Goal: Transaction & Acquisition: Purchase product/service

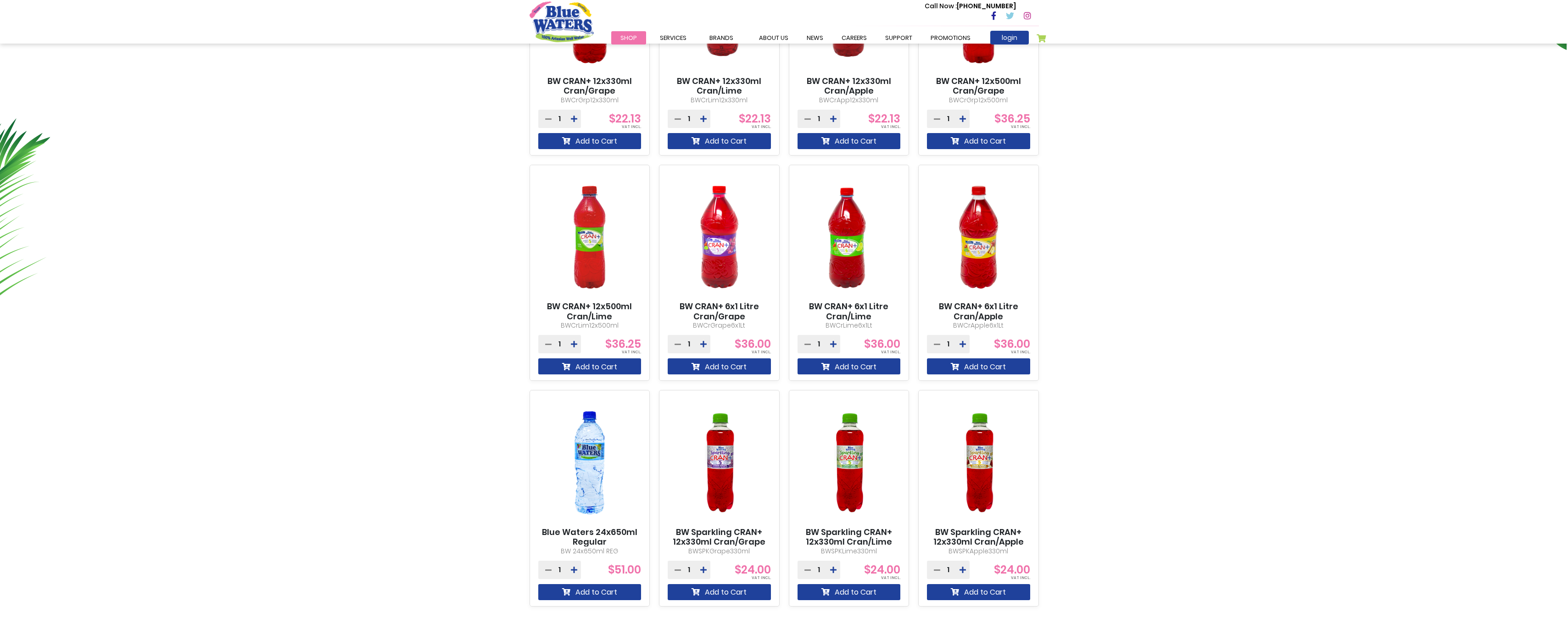
scroll to position [596, 0]
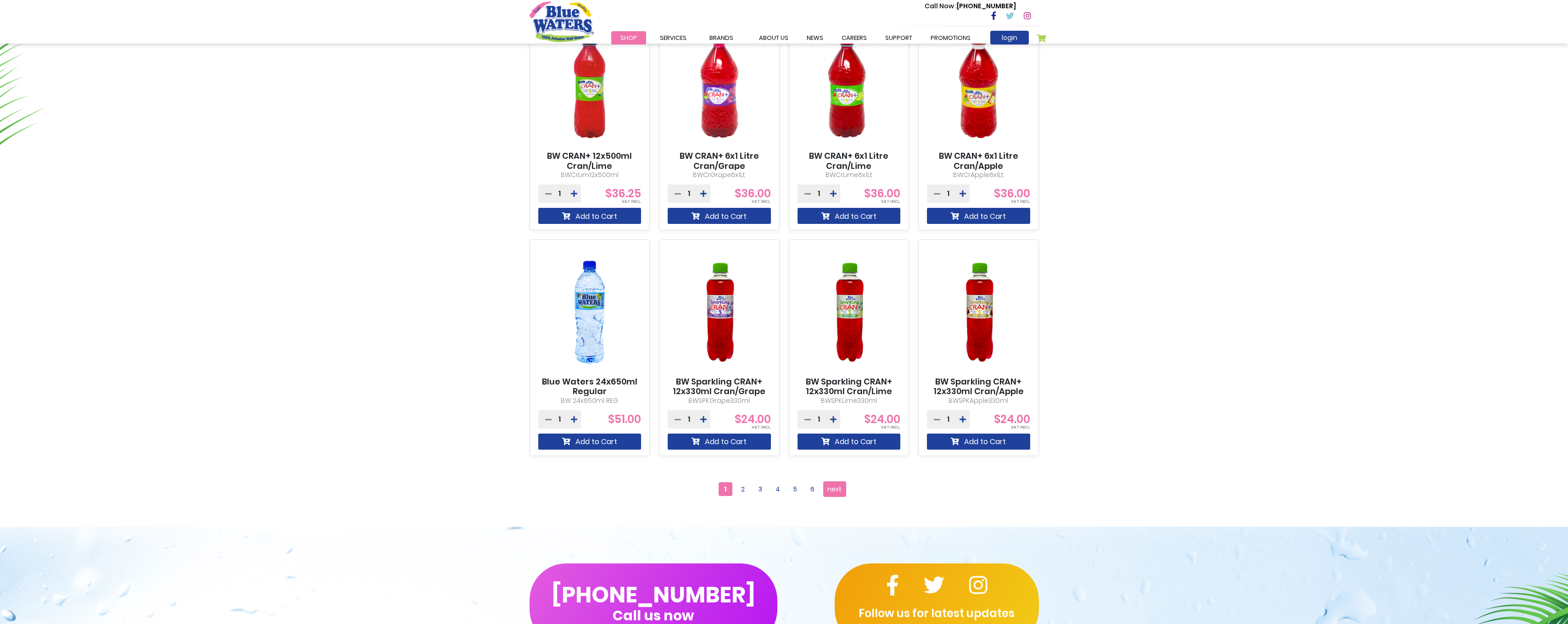
click at [586, 336] on img at bounding box center [589, 312] width 103 height 129
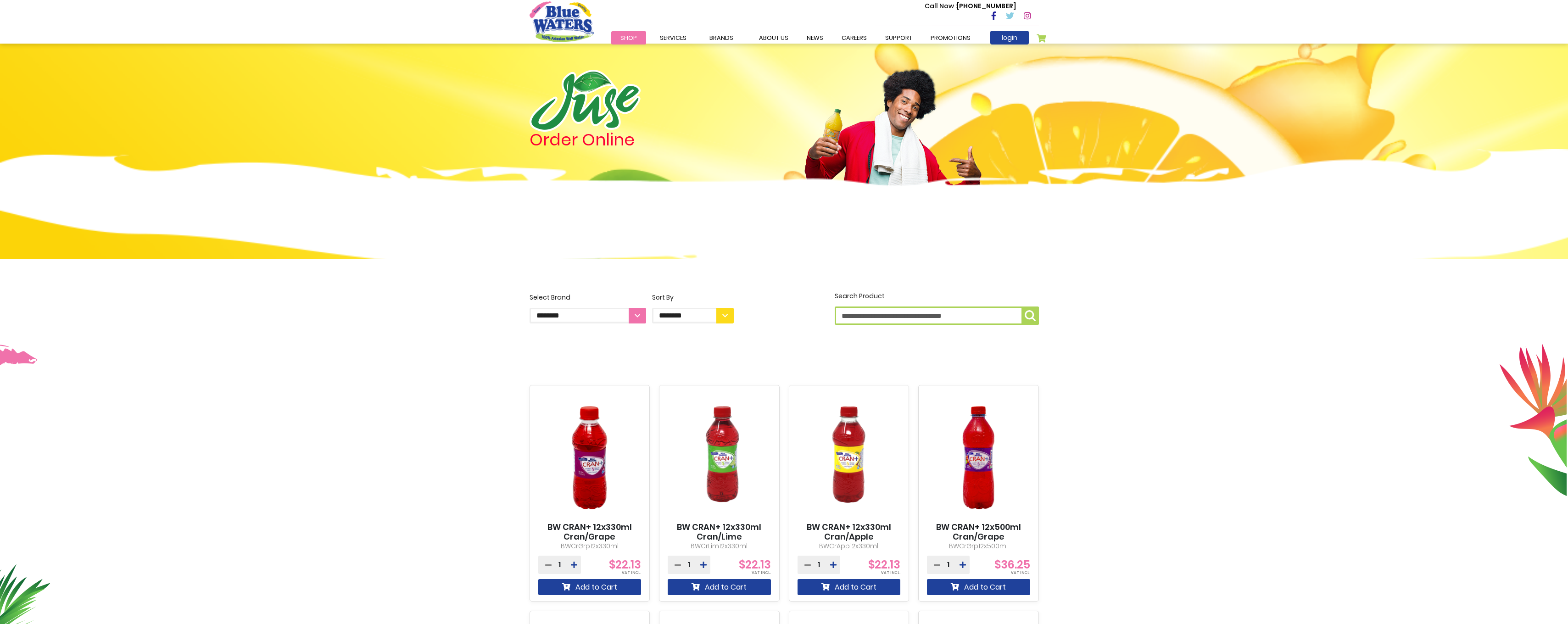
scroll to position [596, 0]
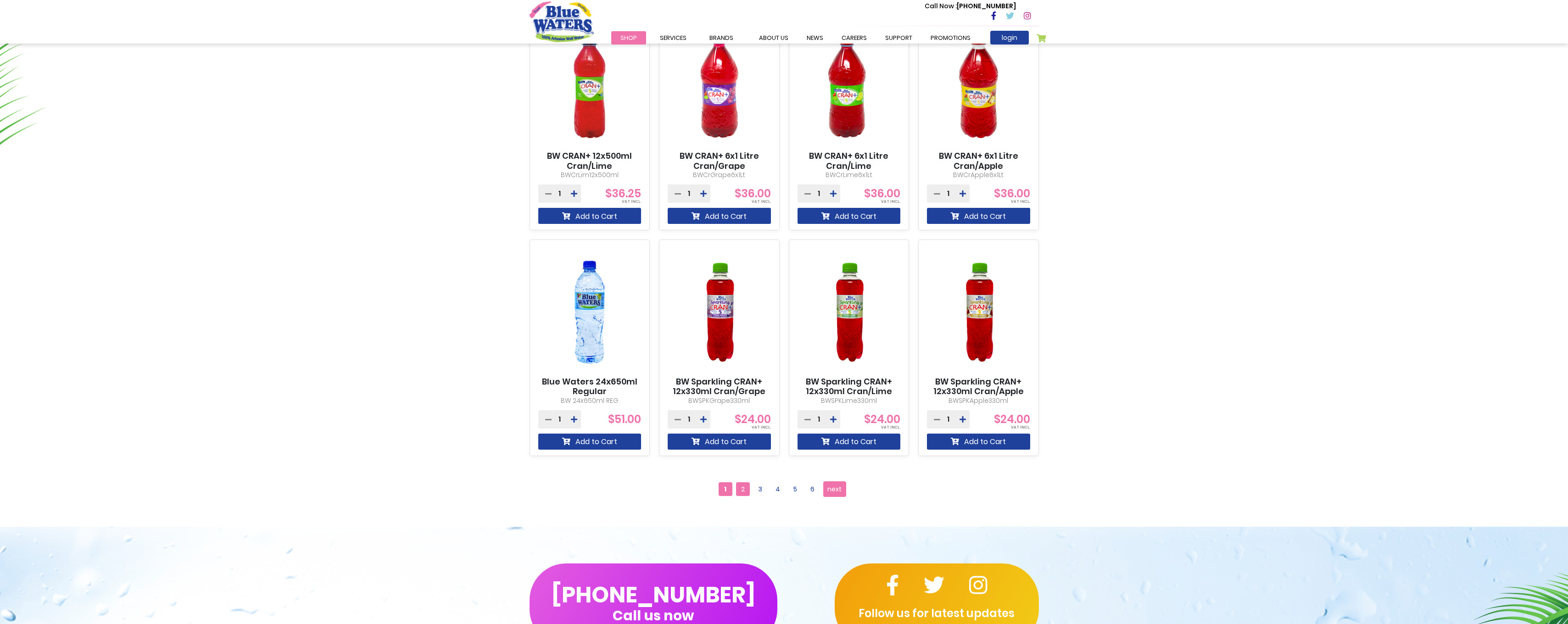
click at [740, 491] on span "2" at bounding box center [743, 489] width 14 height 14
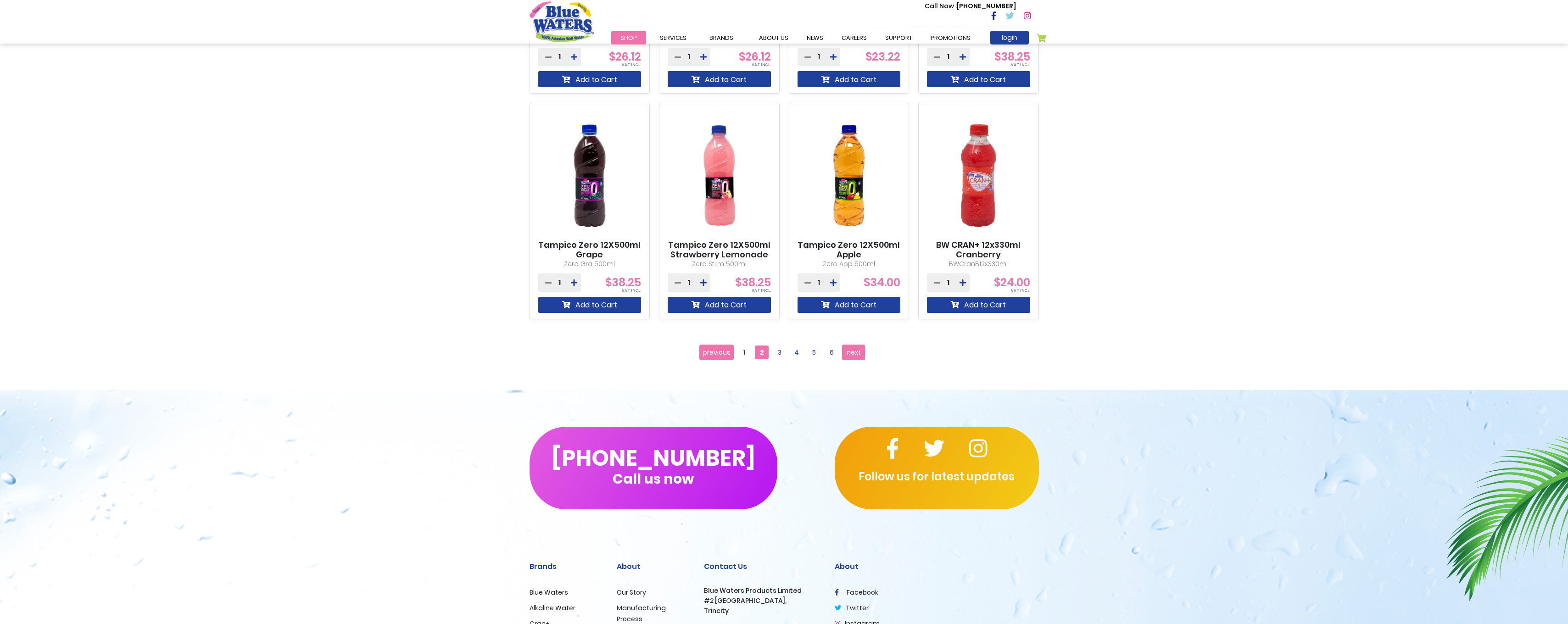
scroll to position [734, 0]
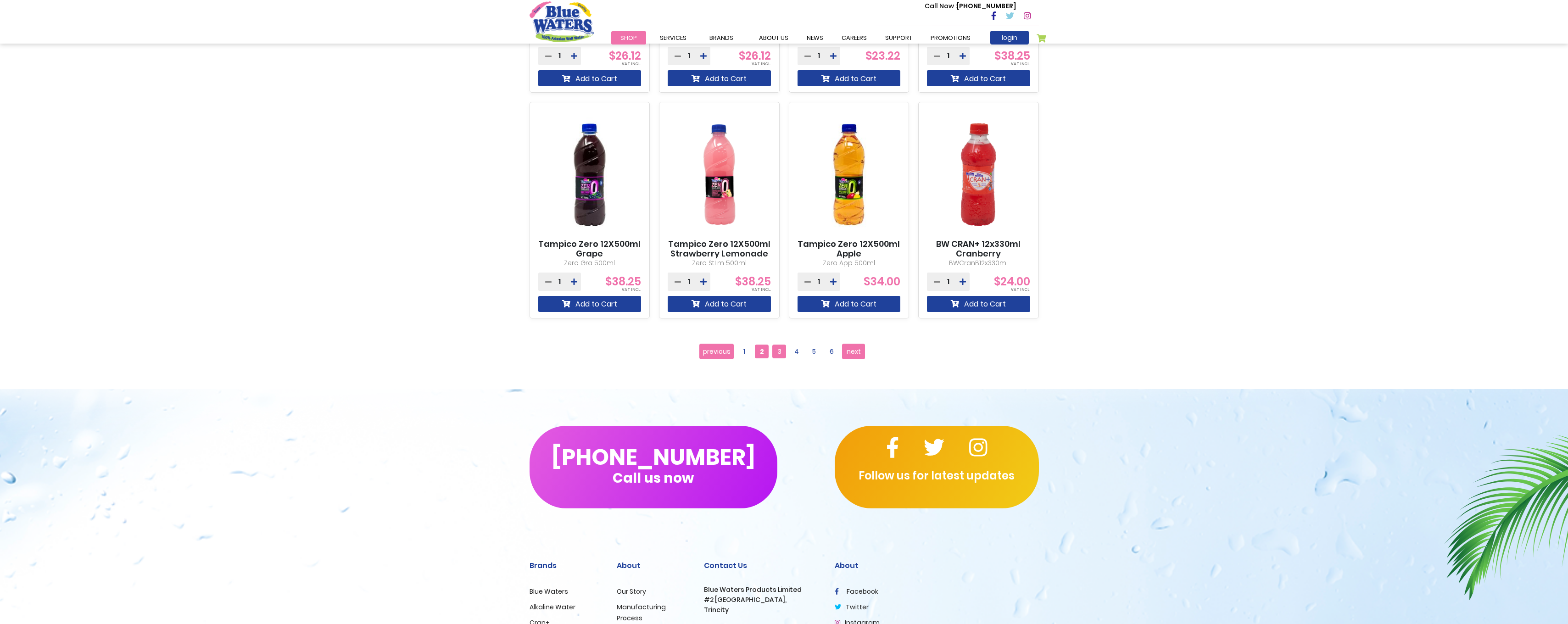
click at [779, 347] on span "3" at bounding box center [779, 351] width 14 height 14
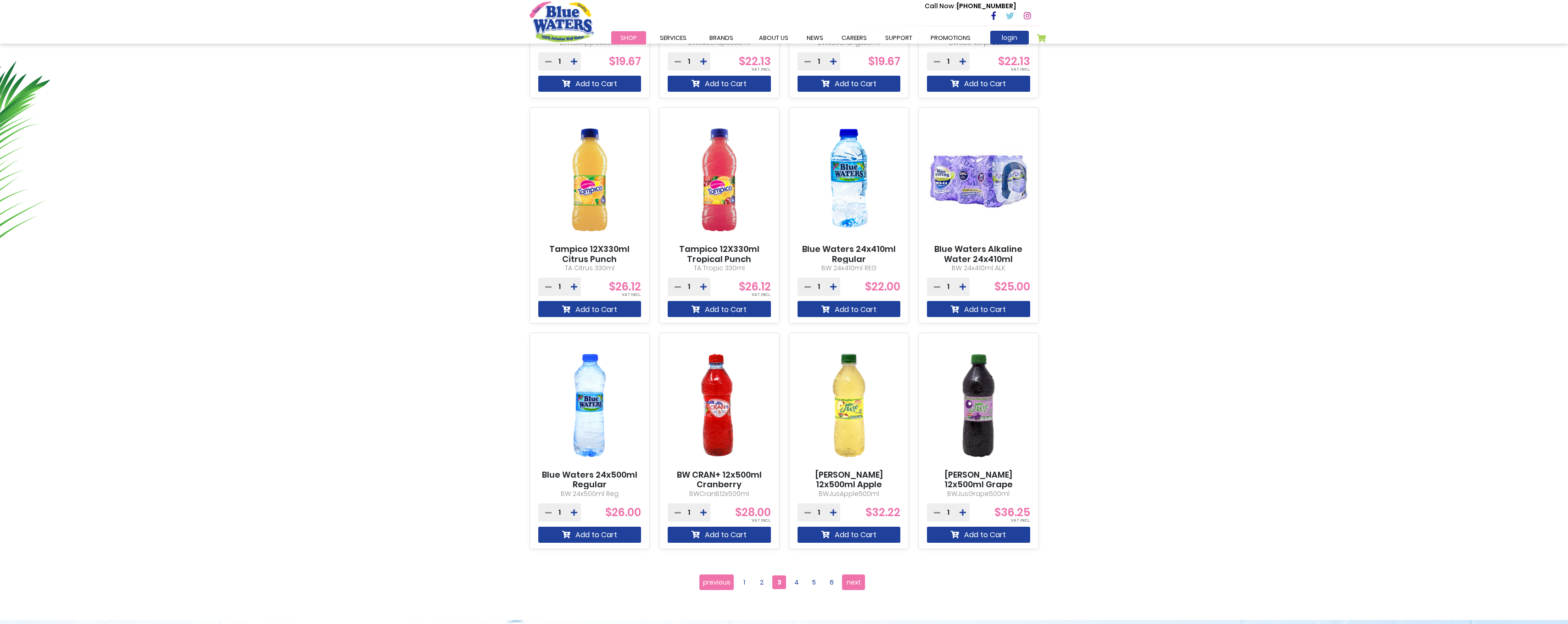
scroll to position [505, 0]
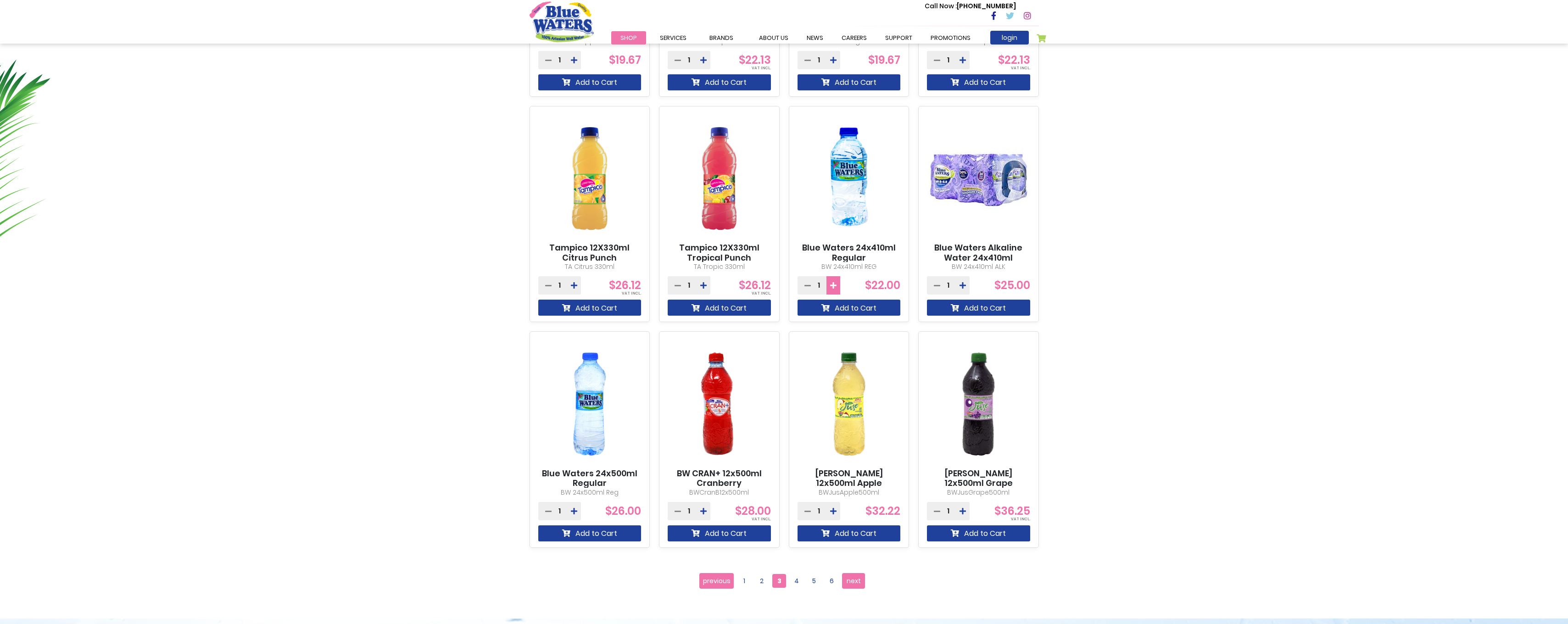
click at [833, 282] on icon at bounding box center [833, 285] width 7 height 7
click at [832, 282] on icon at bounding box center [833, 285] width 7 height 7
click at [837, 309] on button "Add to Cart" at bounding box center [849, 307] width 103 height 16
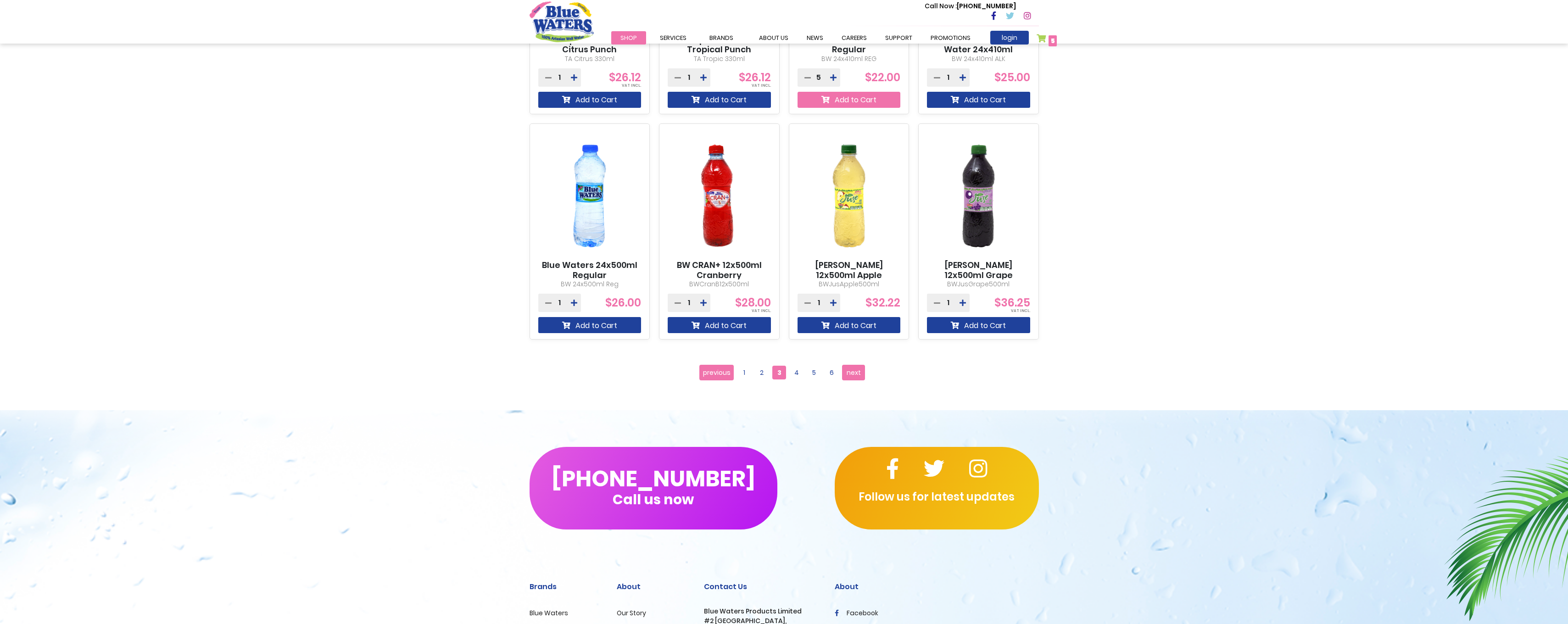
scroll to position [758, 0]
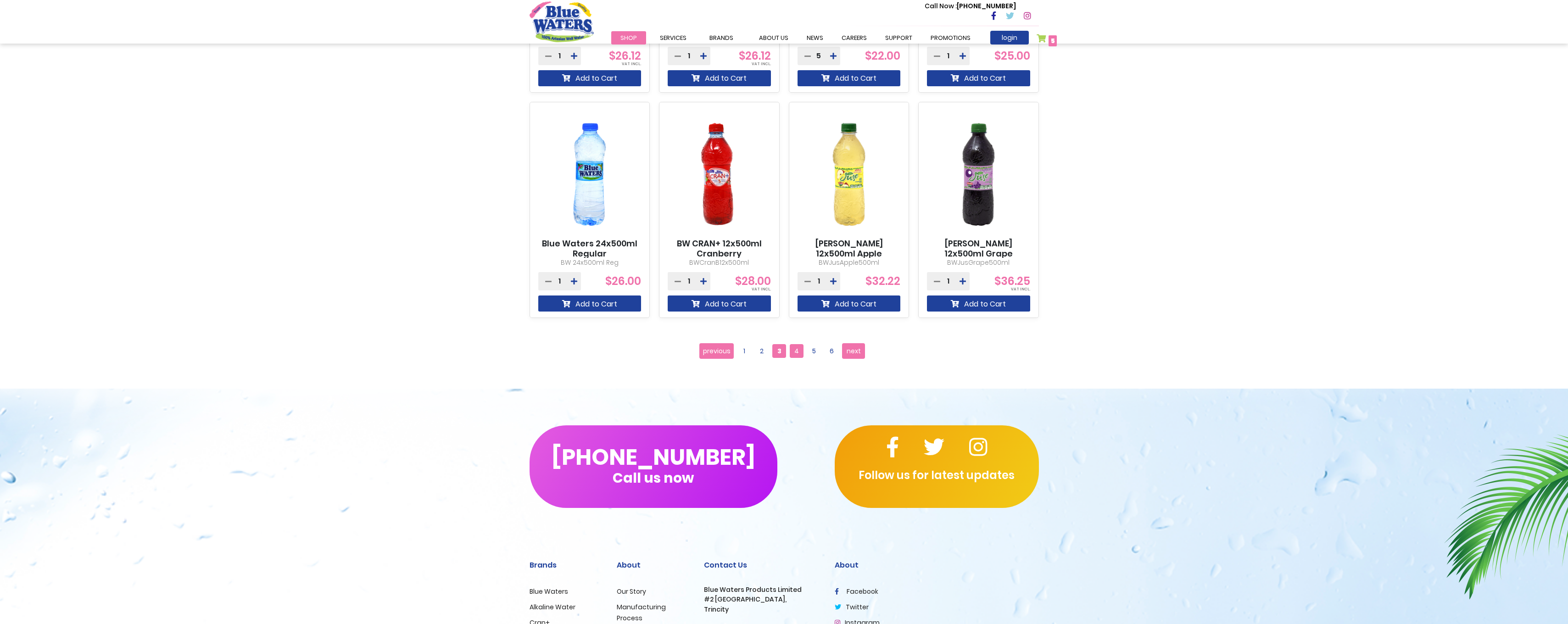
click at [790, 349] on span "4" at bounding box center [797, 351] width 14 height 14
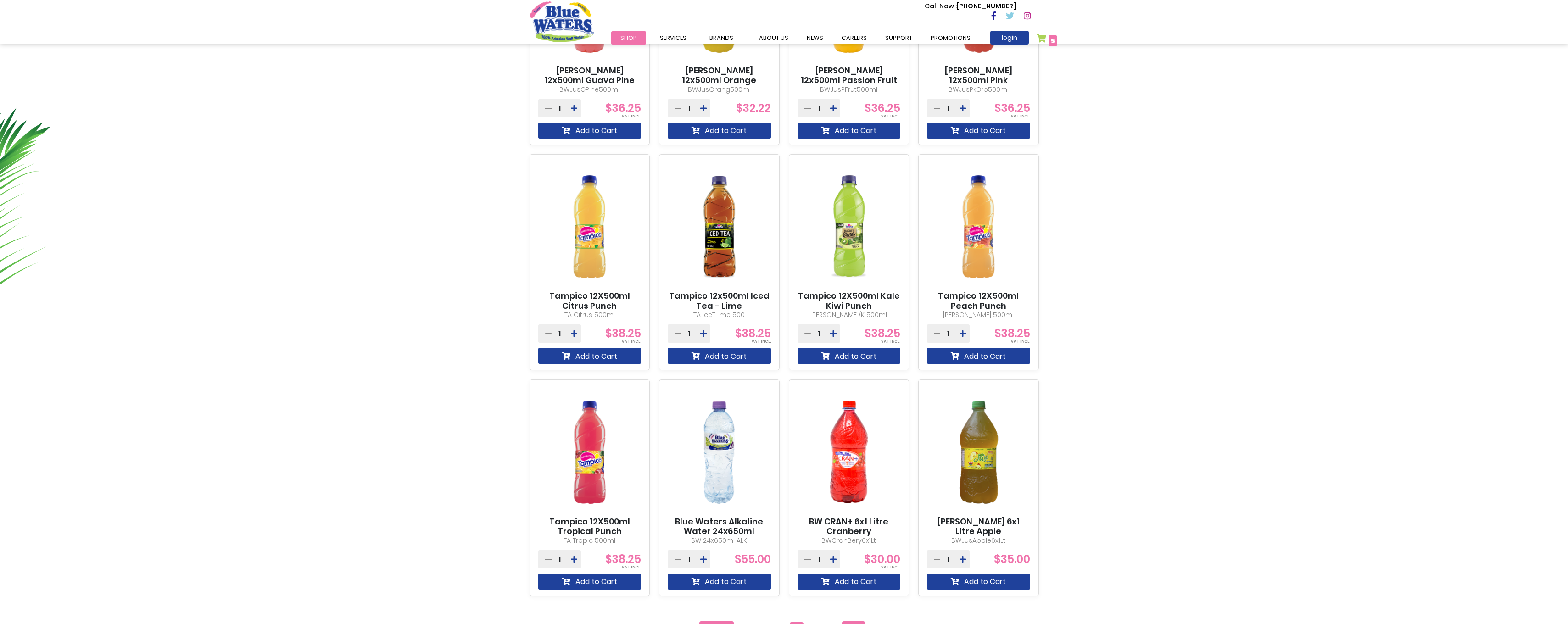
scroll to position [551, 0]
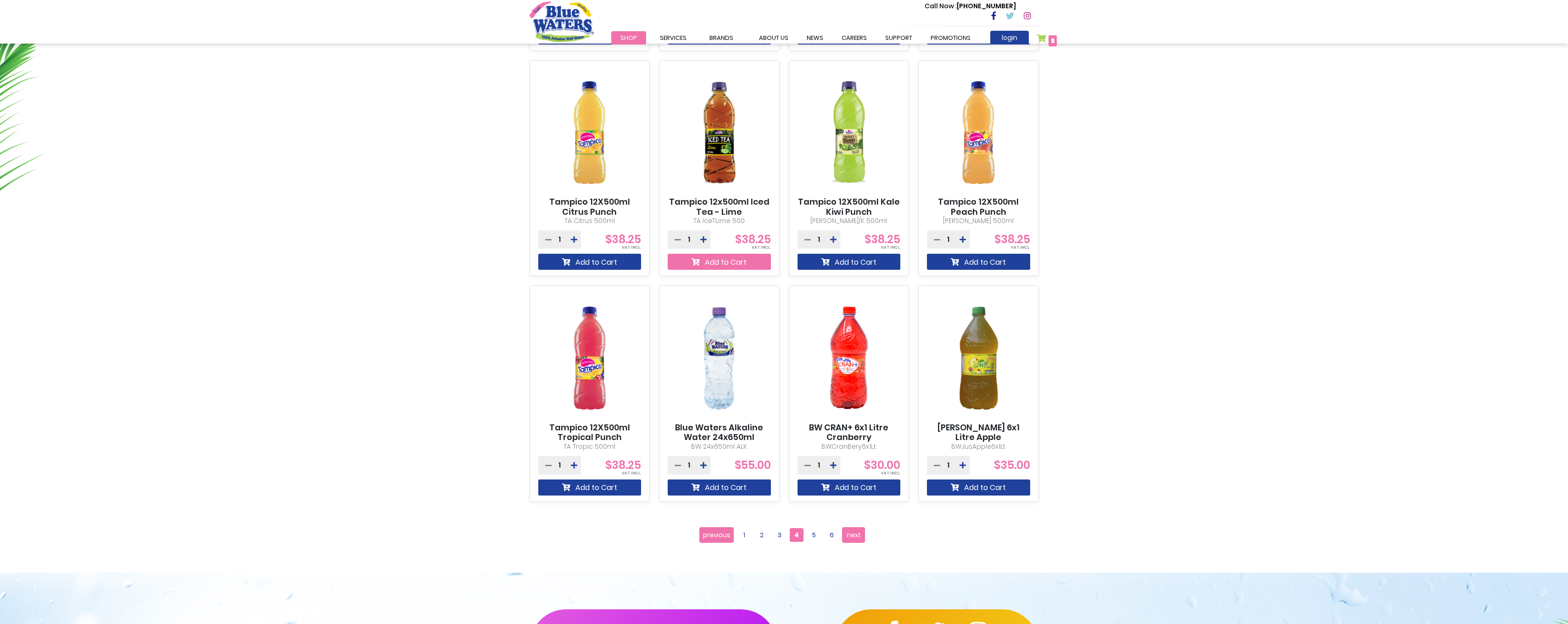
click at [737, 264] on button "Add to Cart" at bounding box center [719, 262] width 103 height 16
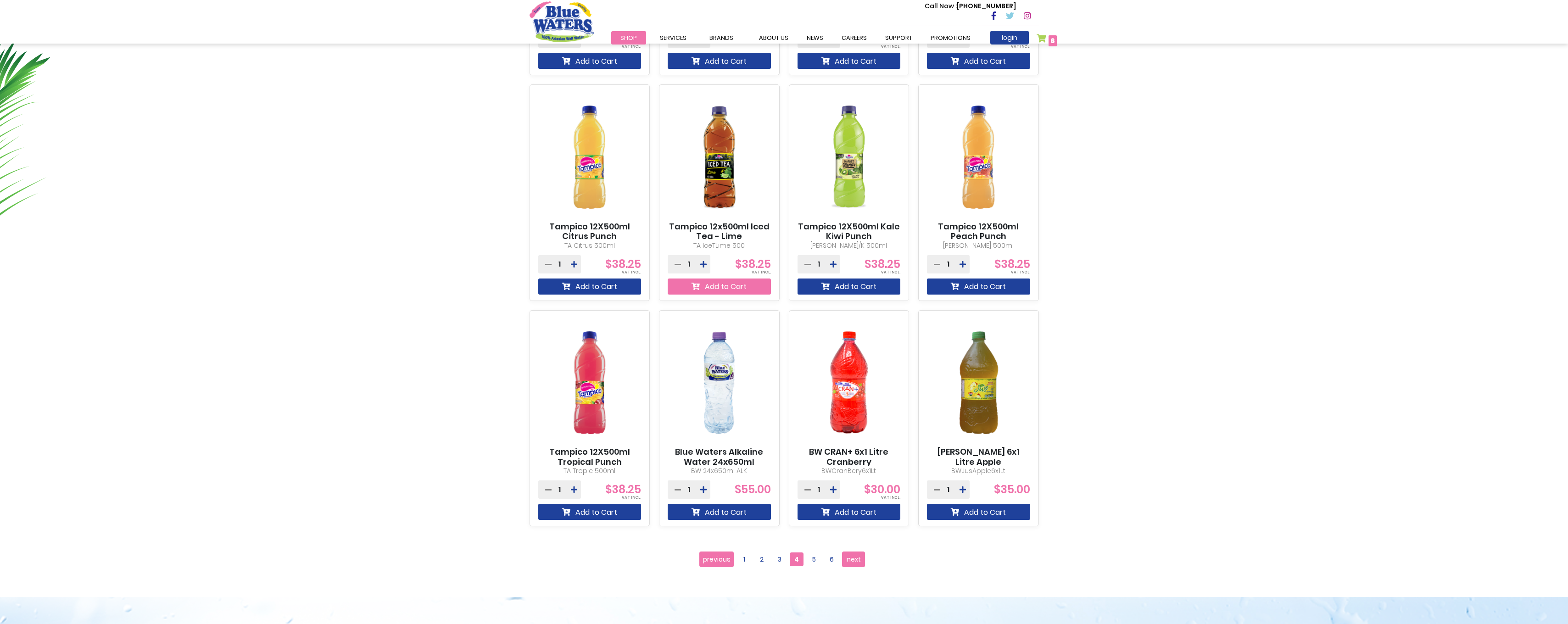
scroll to position [575, 0]
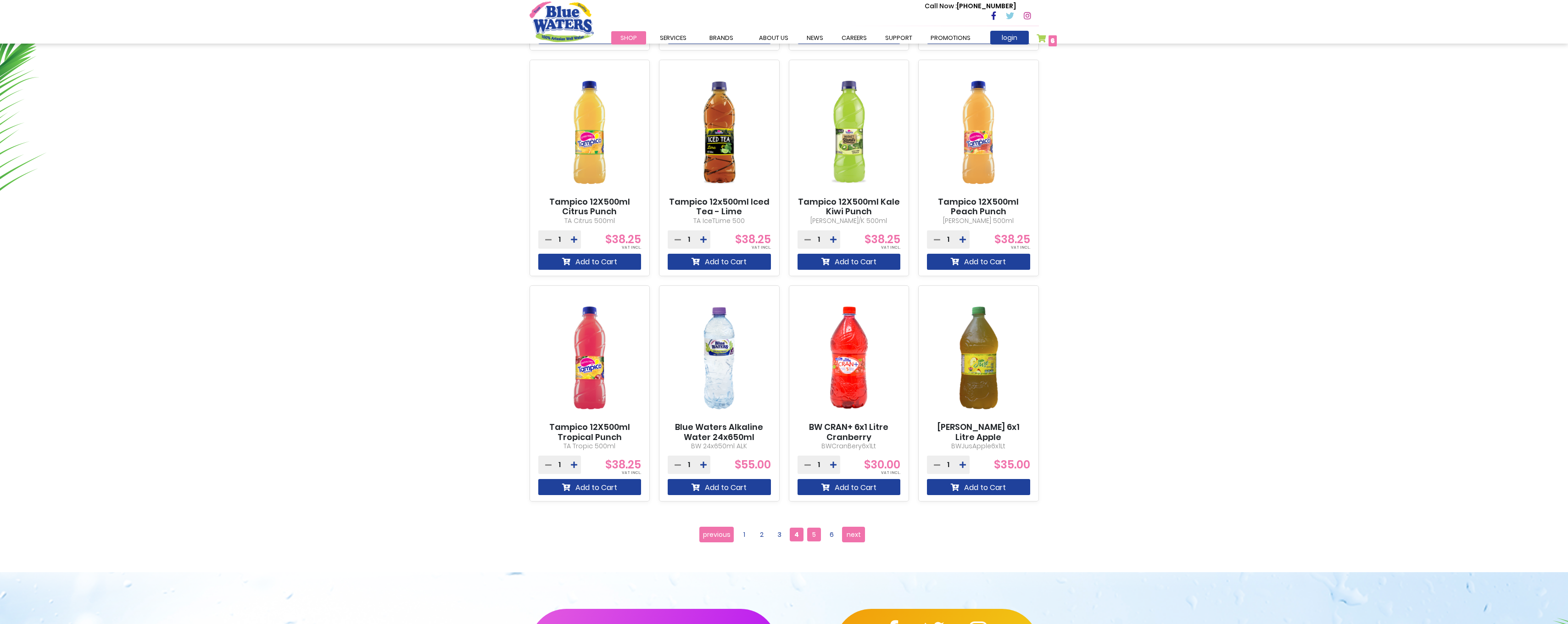
click at [814, 532] on span "5" at bounding box center [814, 534] width 14 height 14
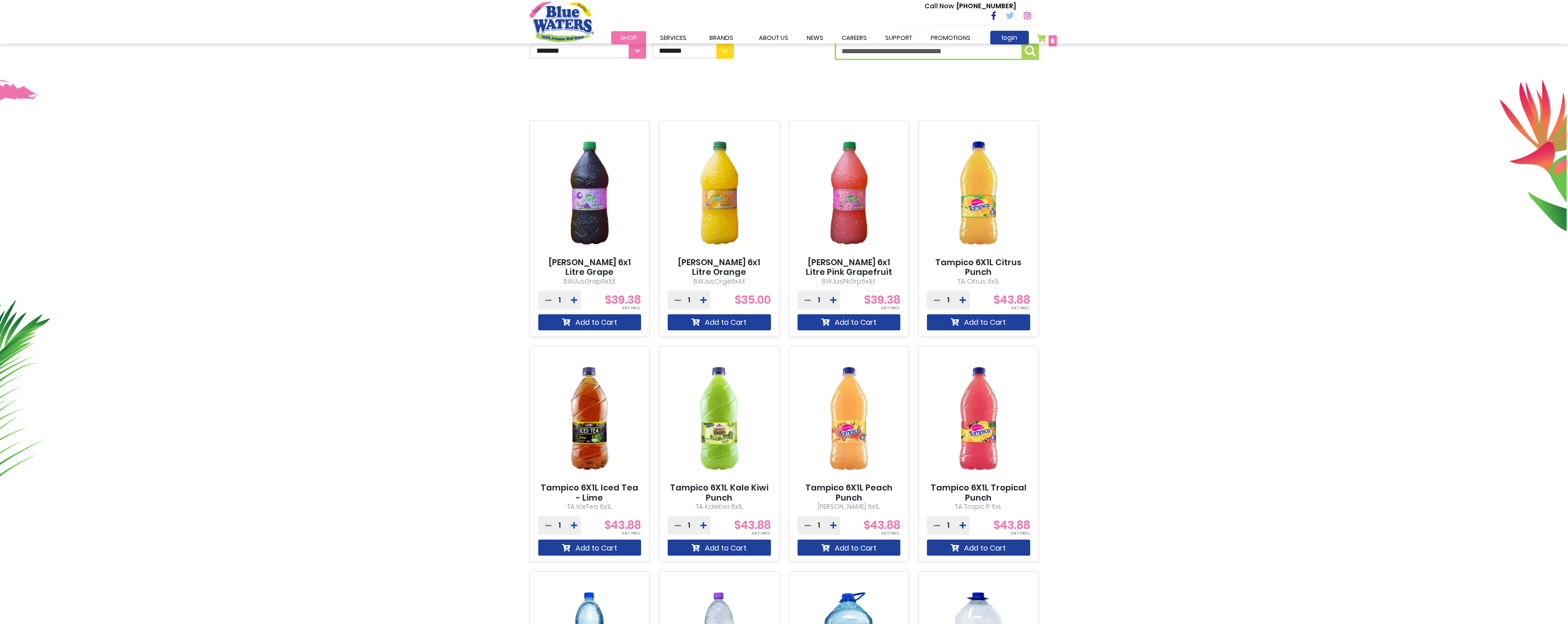
scroll to position [321, 0]
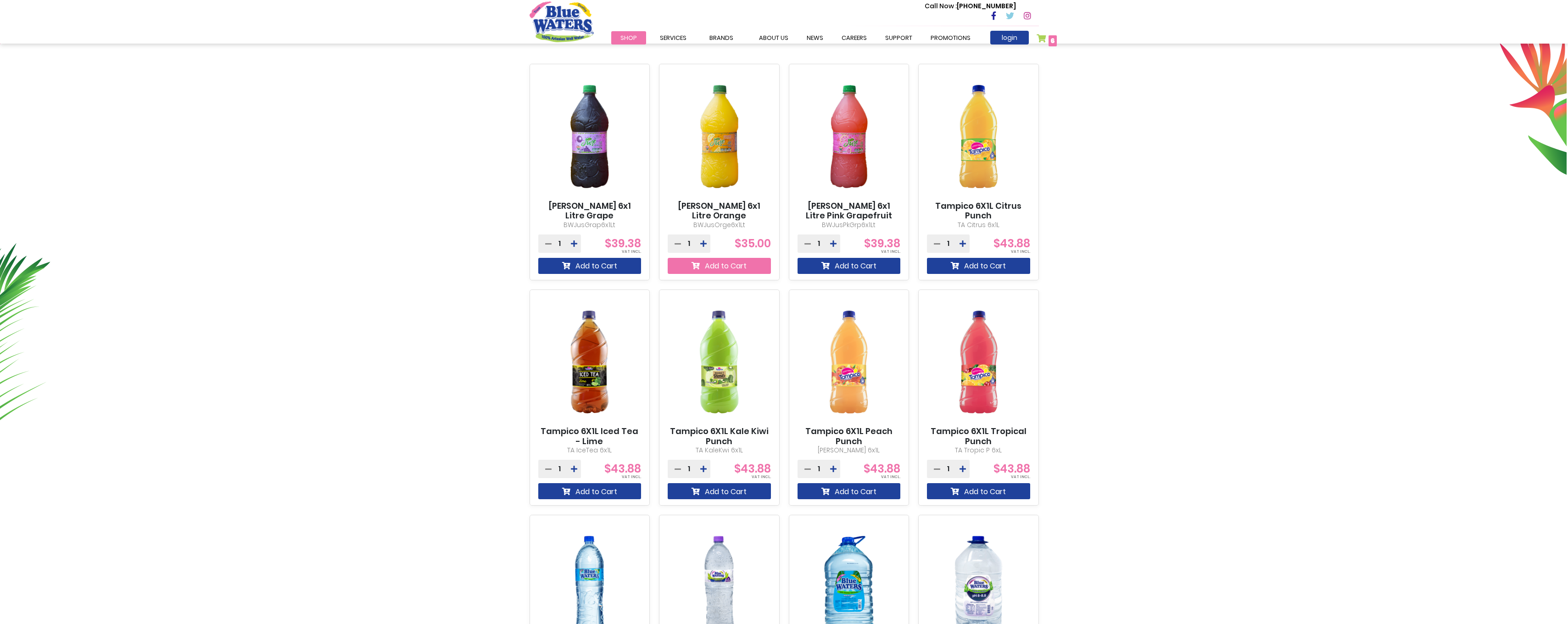
click at [715, 266] on button "Add to Cart" at bounding box center [719, 266] width 103 height 16
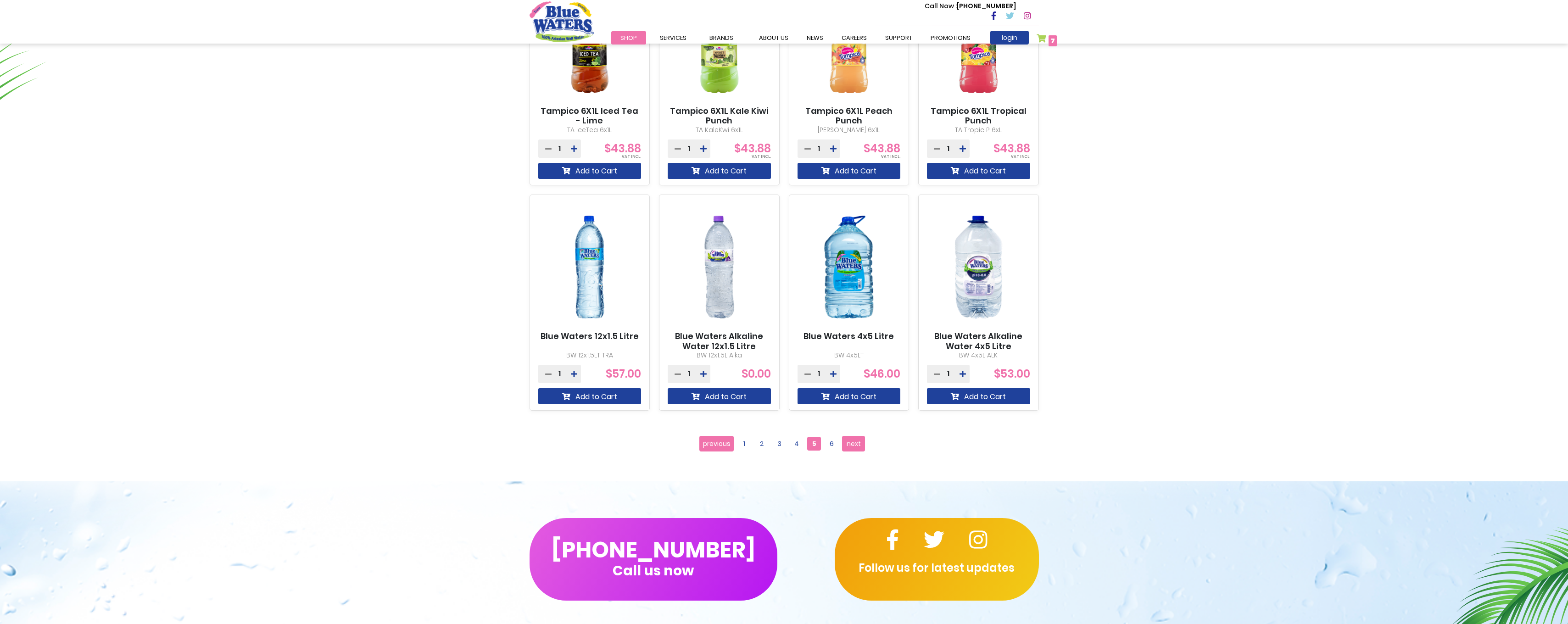
scroll to position [667, 0]
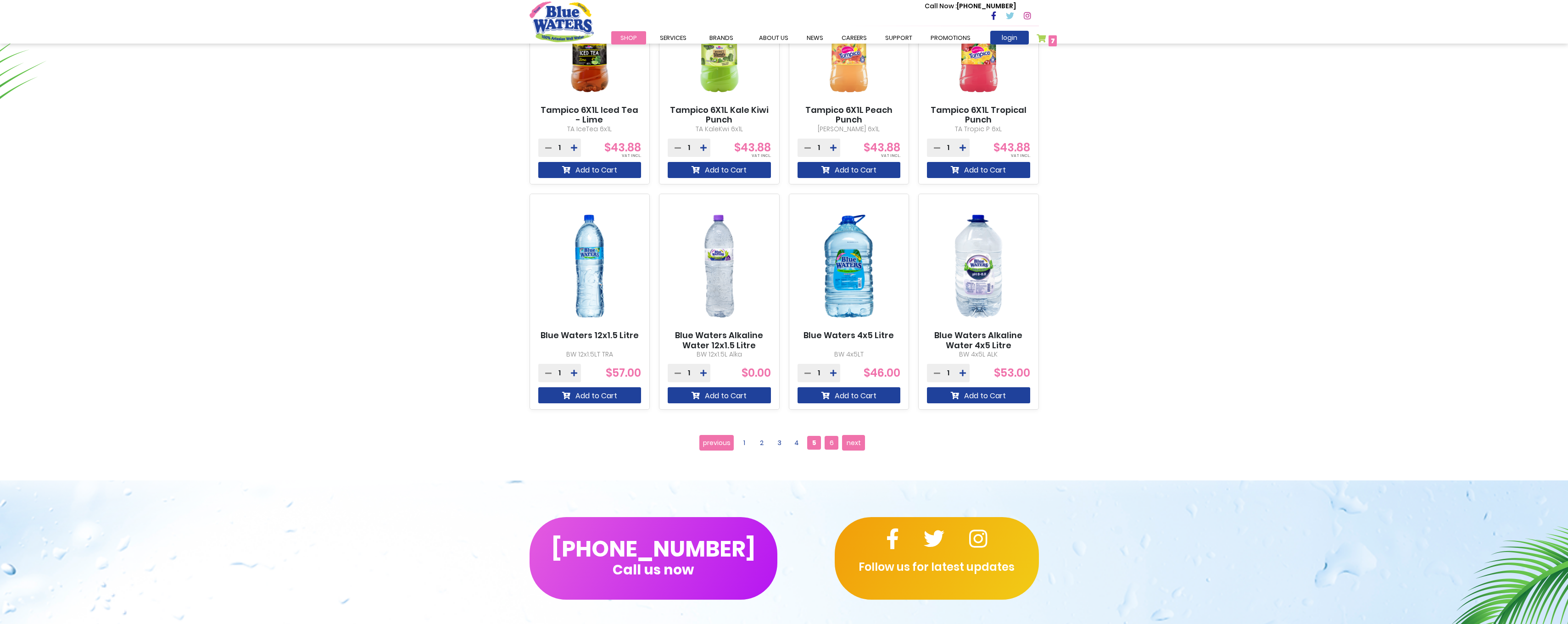
click at [833, 442] on span "6" at bounding box center [831, 442] width 14 height 14
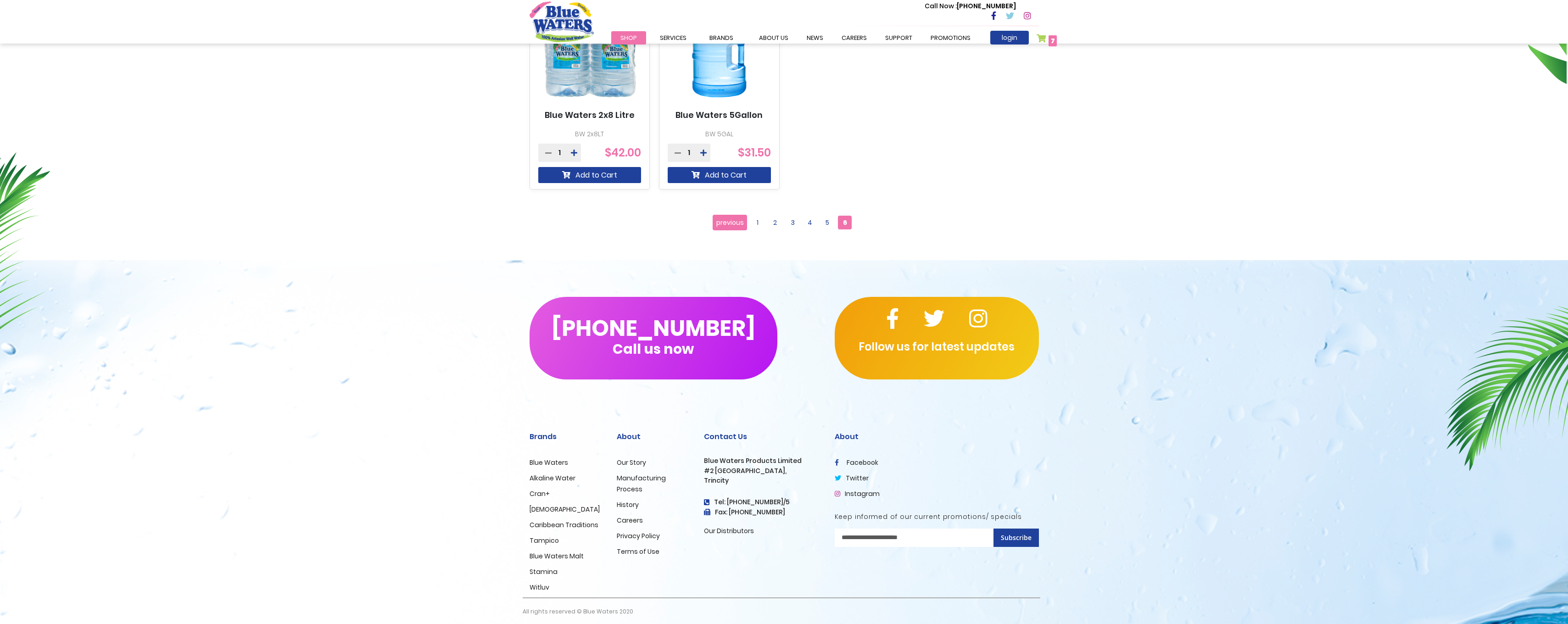
scroll to position [413, 0]
click at [789, 224] on span "3" at bounding box center [792, 221] width 14 height 14
click at [773, 221] on span "2" at bounding box center [775, 221] width 14 height 14
click at [776, 225] on span "2" at bounding box center [775, 221] width 14 height 14
click at [775, 224] on span "2" at bounding box center [775, 221] width 14 height 14
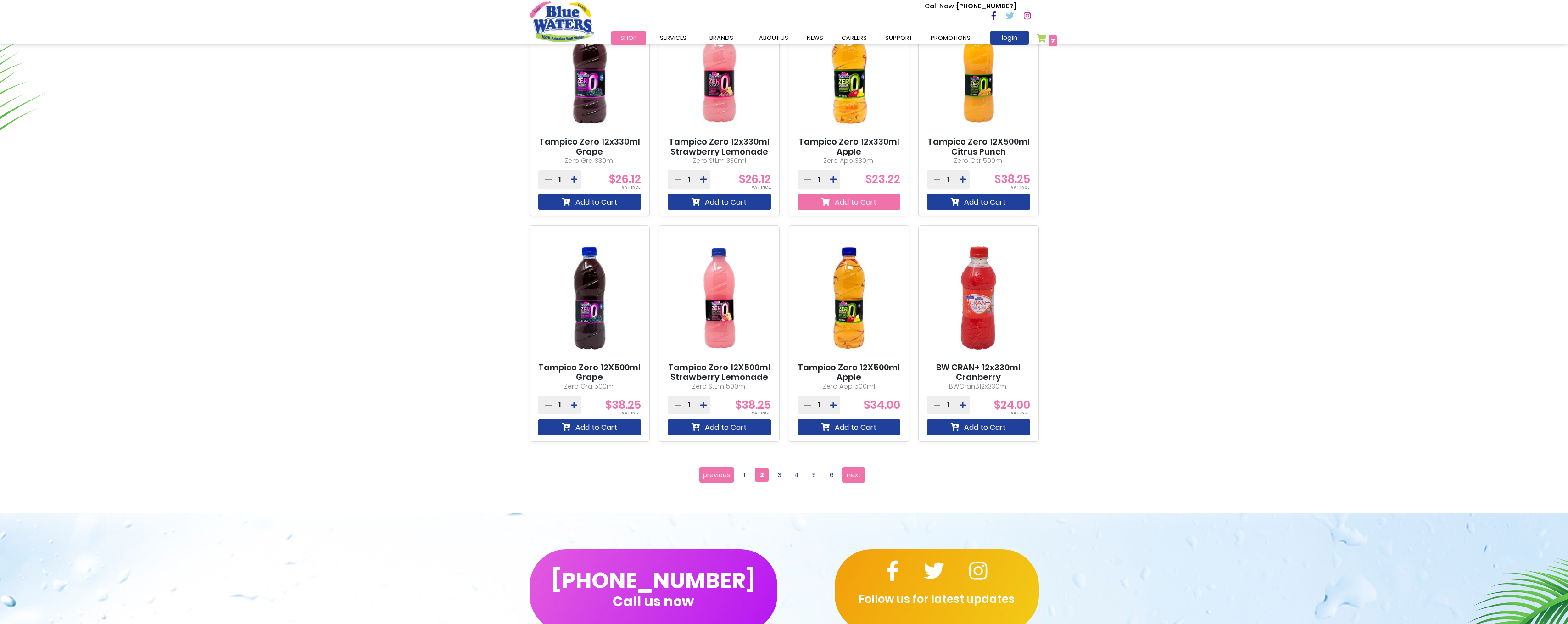
scroll to position [688, 0]
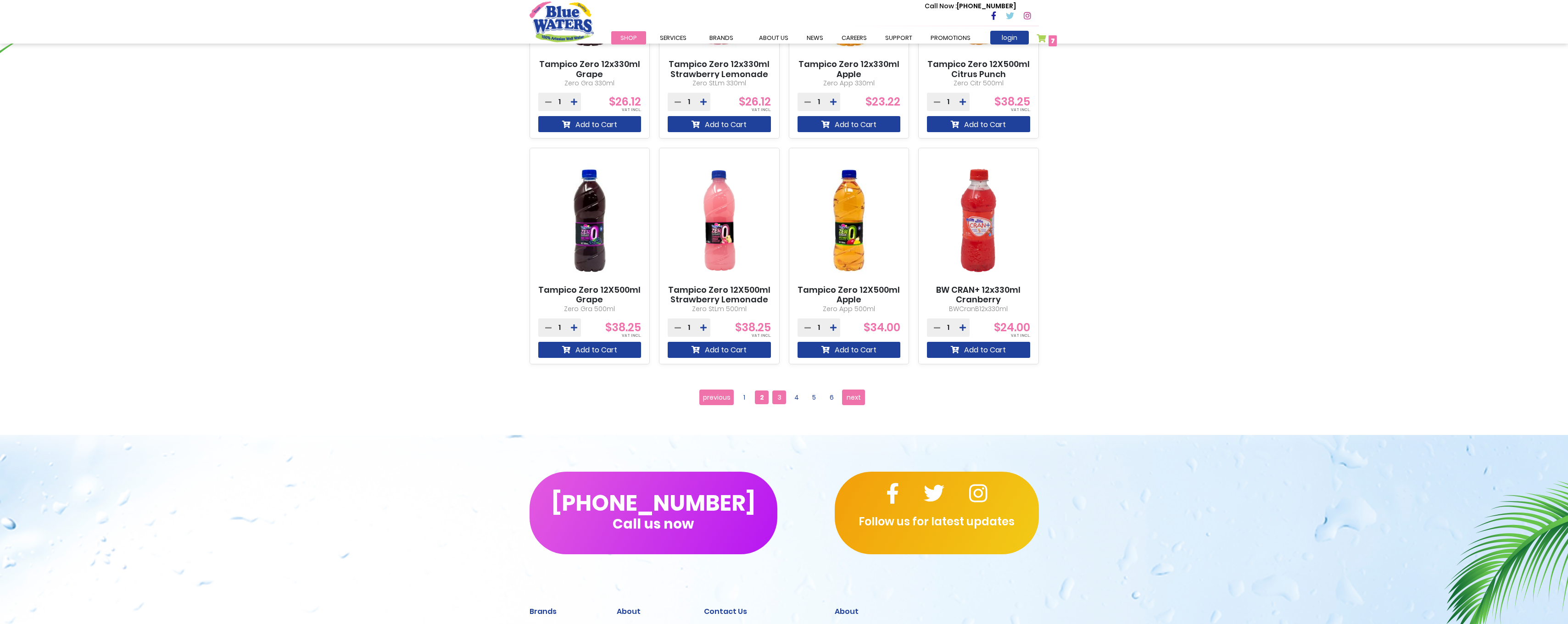
click at [781, 399] on span "3" at bounding box center [779, 397] width 14 height 14
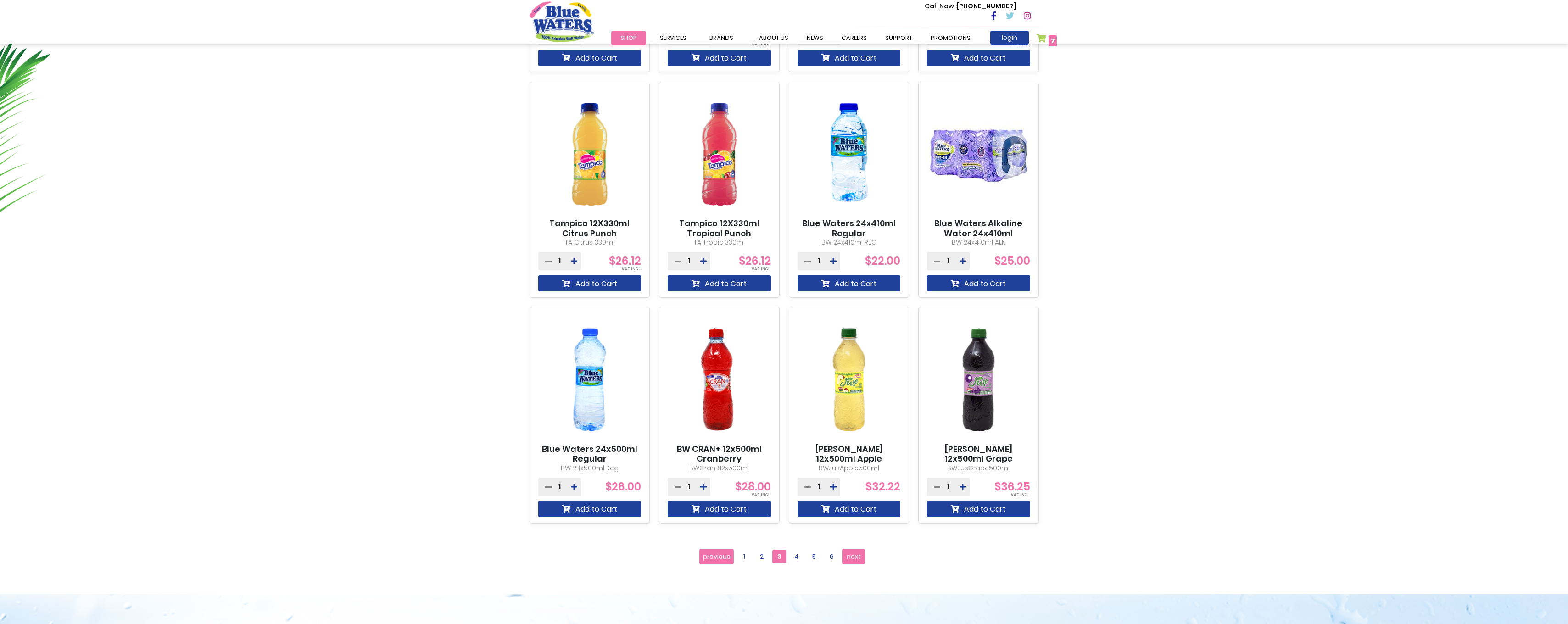
scroll to position [642, 0]
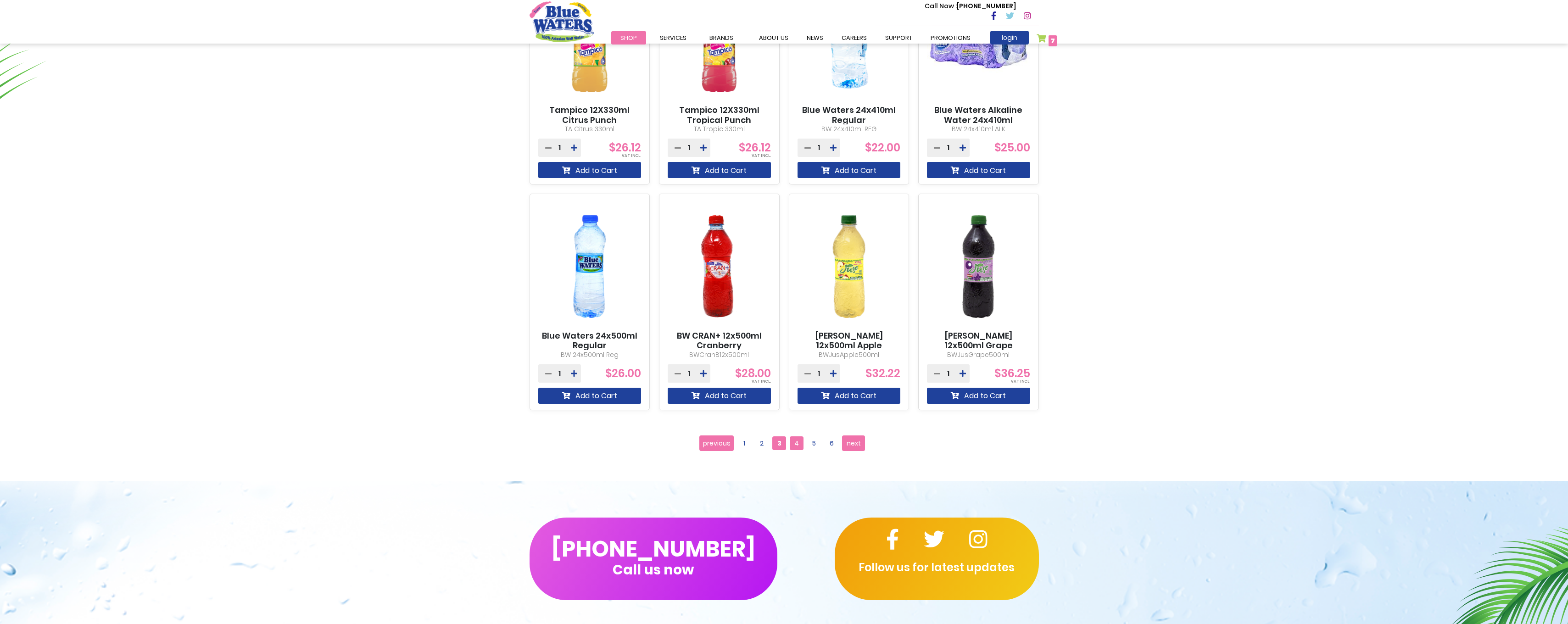
click at [797, 439] on span "4" at bounding box center [797, 443] width 14 height 14
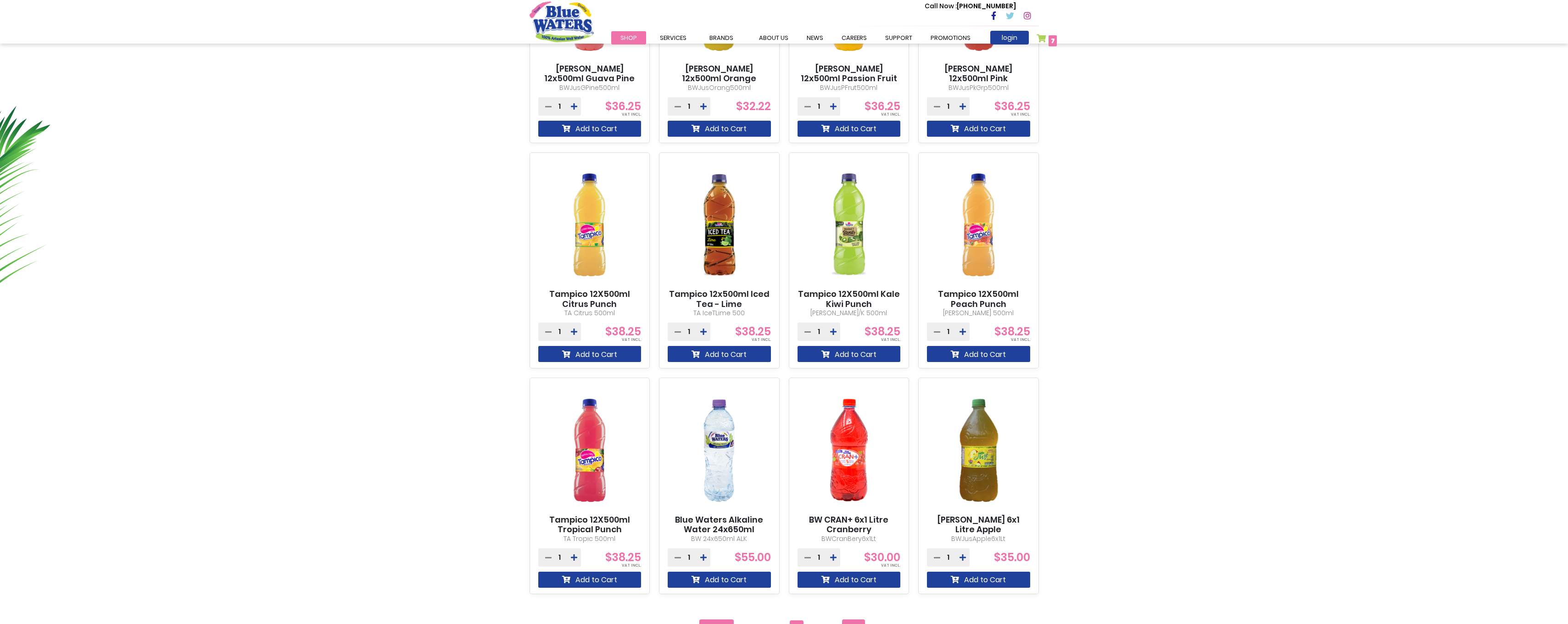
scroll to position [459, 0]
click at [708, 356] on button "Add to Cart" at bounding box center [719, 353] width 103 height 16
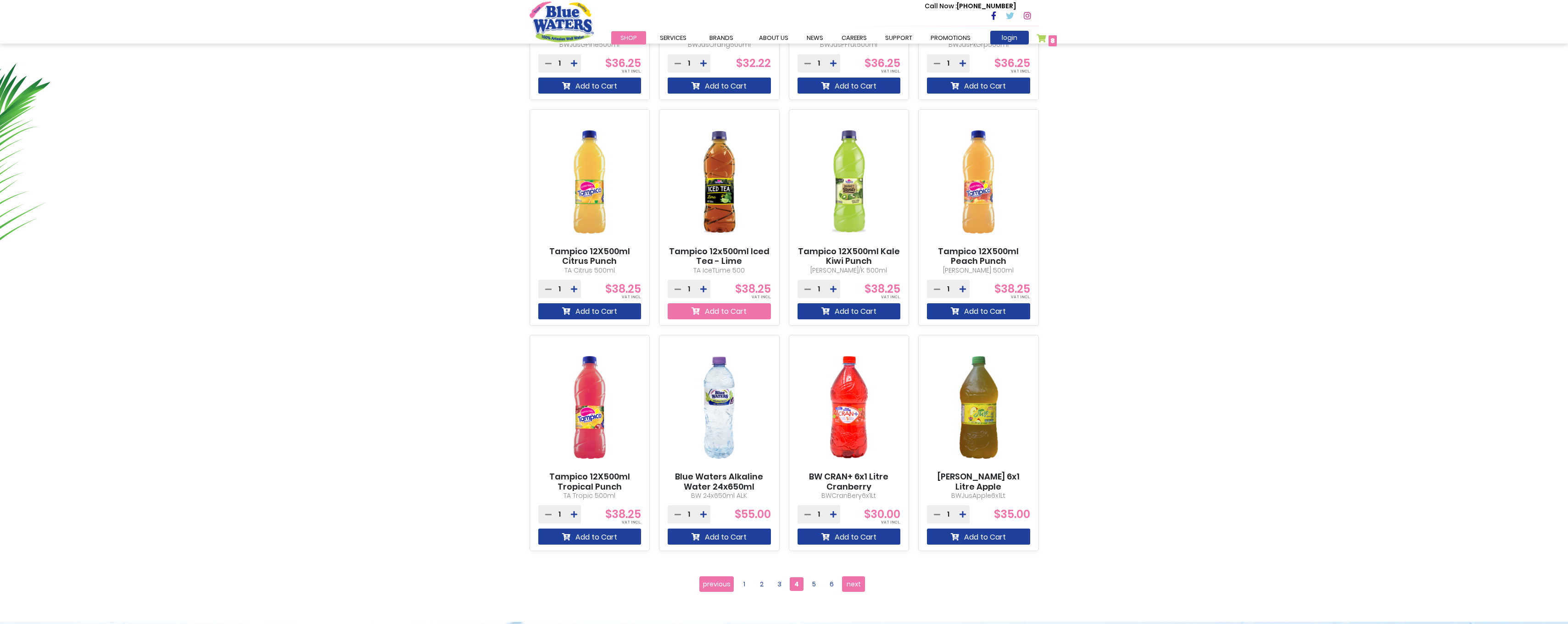
scroll to position [758, 0]
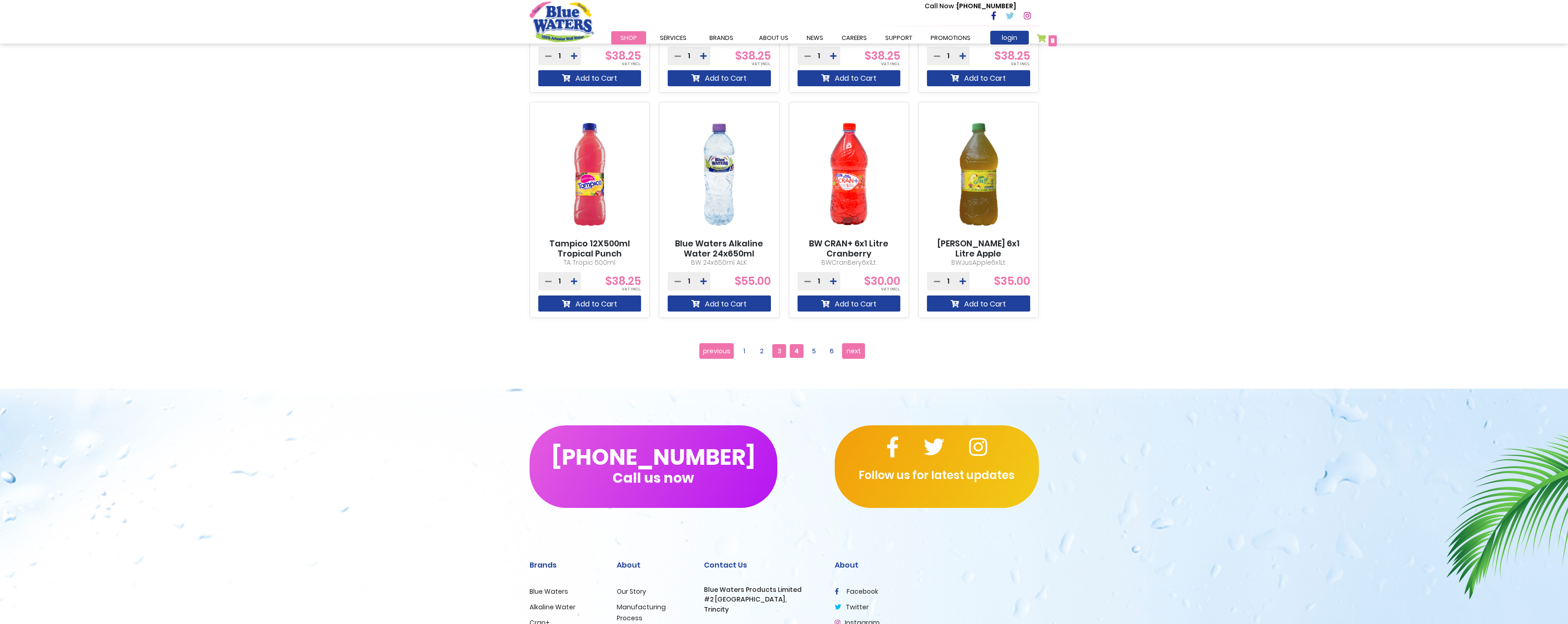
click at [776, 350] on span "3" at bounding box center [779, 351] width 14 height 14
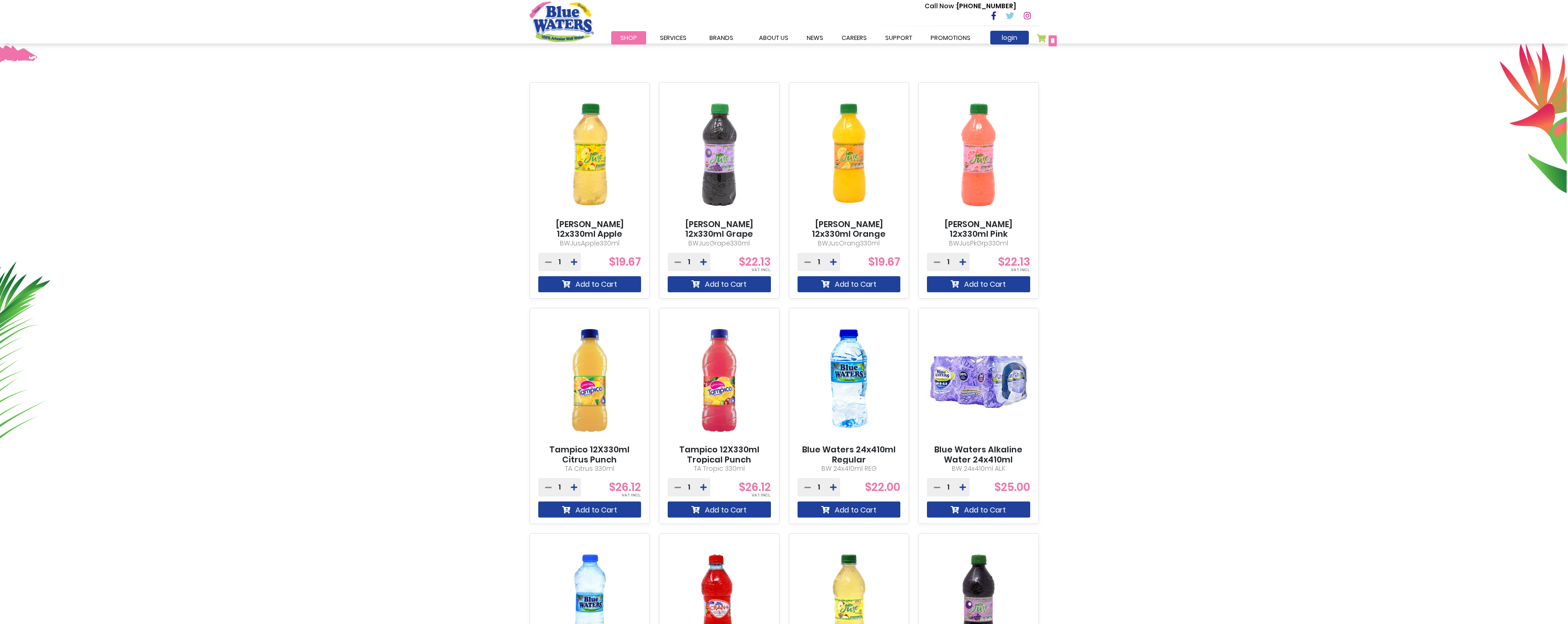
scroll to position [229, 0]
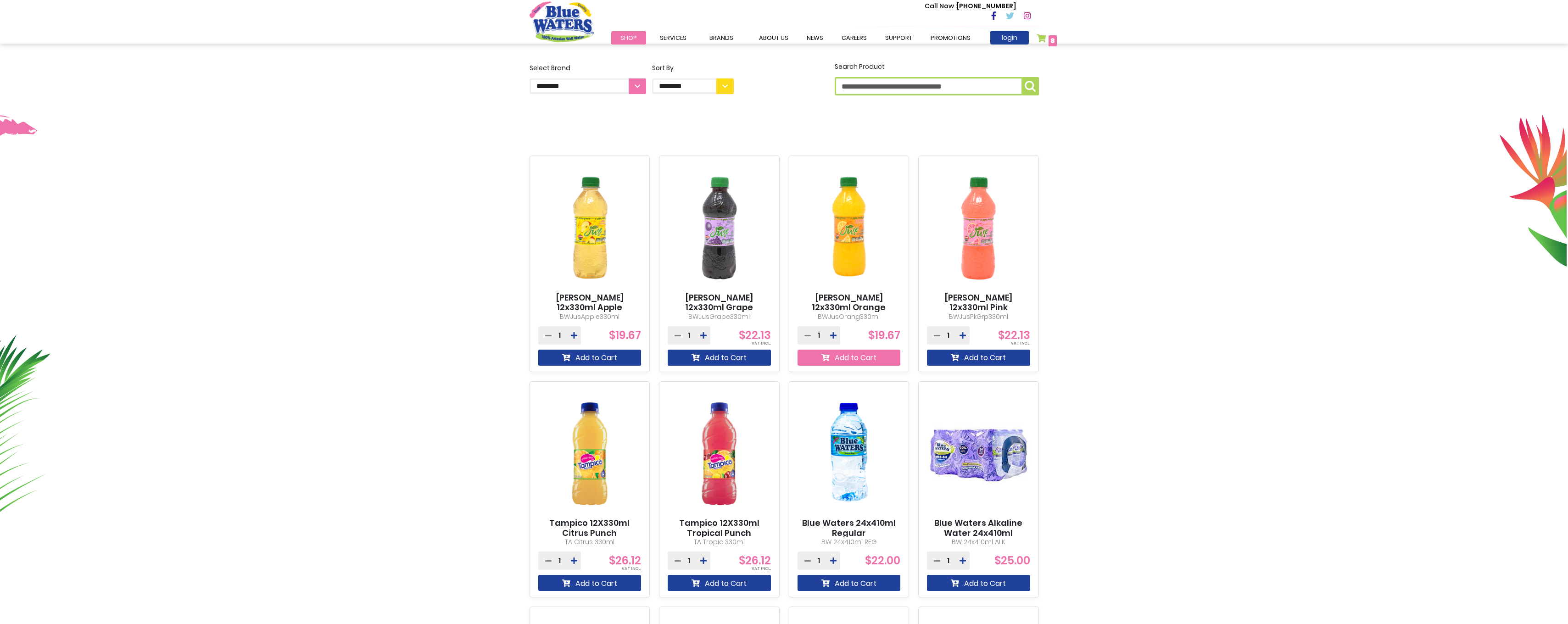
click at [867, 355] on button "Add to Cart" at bounding box center [849, 358] width 103 height 16
click at [1055, 44] on span "9 9 items" at bounding box center [1053, 41] width 9 height 11
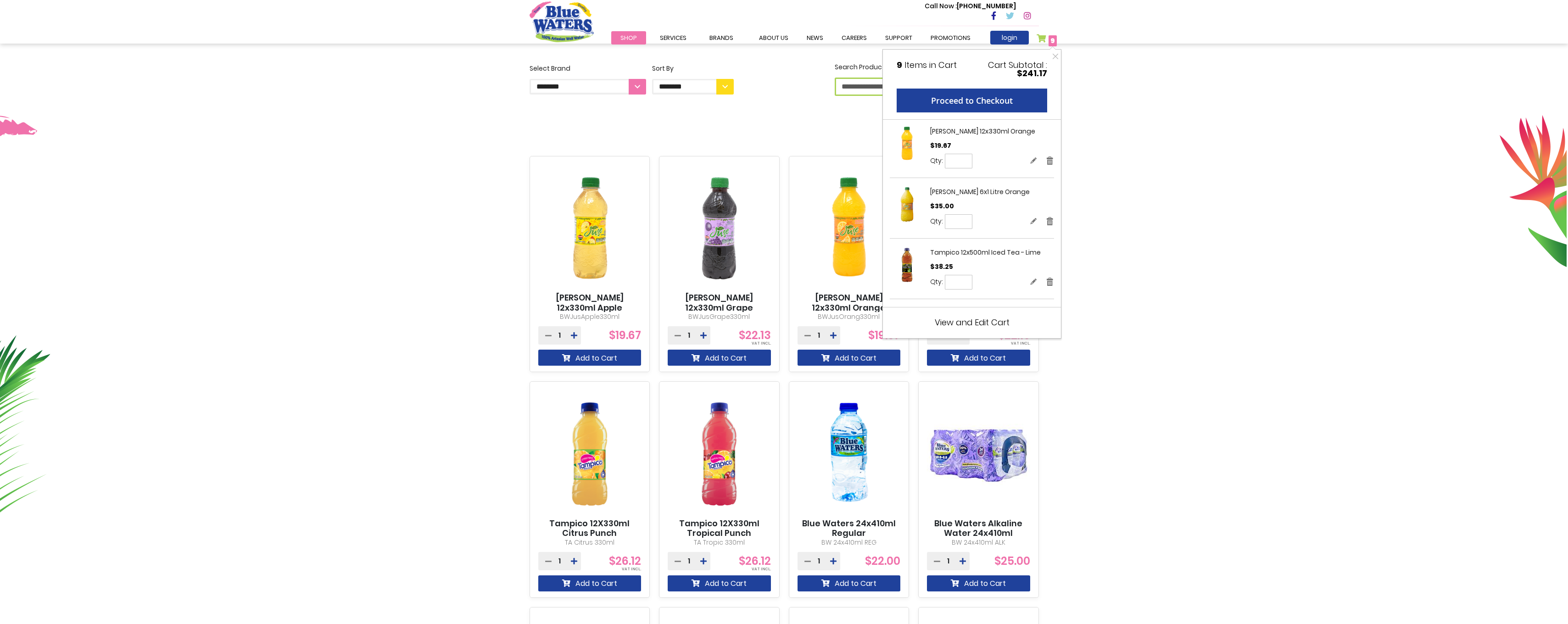
click at [996, 318] on span "View and Edit Cart" at bounding box center [972, 322] width 75 height 12
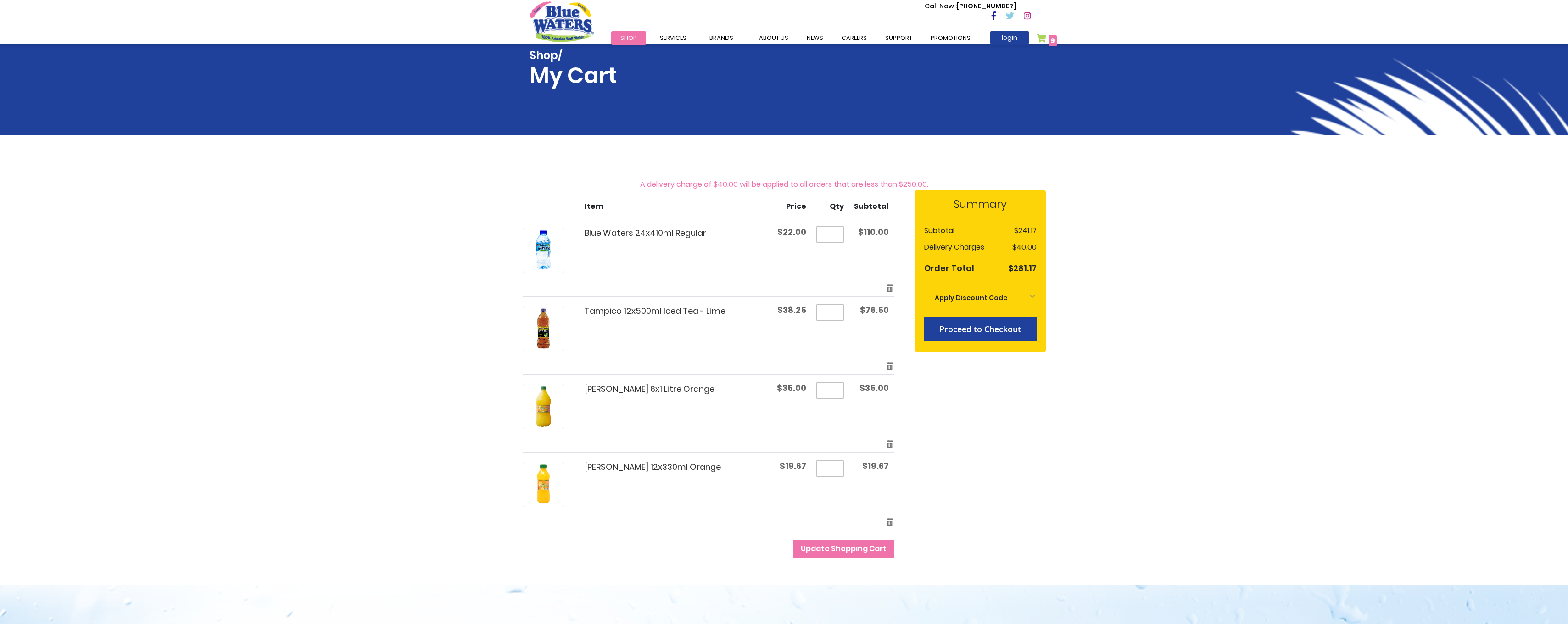
click at [837, 310] on input "*" at bounding box center [830, 312] width 28 height 17
click at [887, 285] on link "Remove item" at bounding box center [890, 287] width 9 height 10
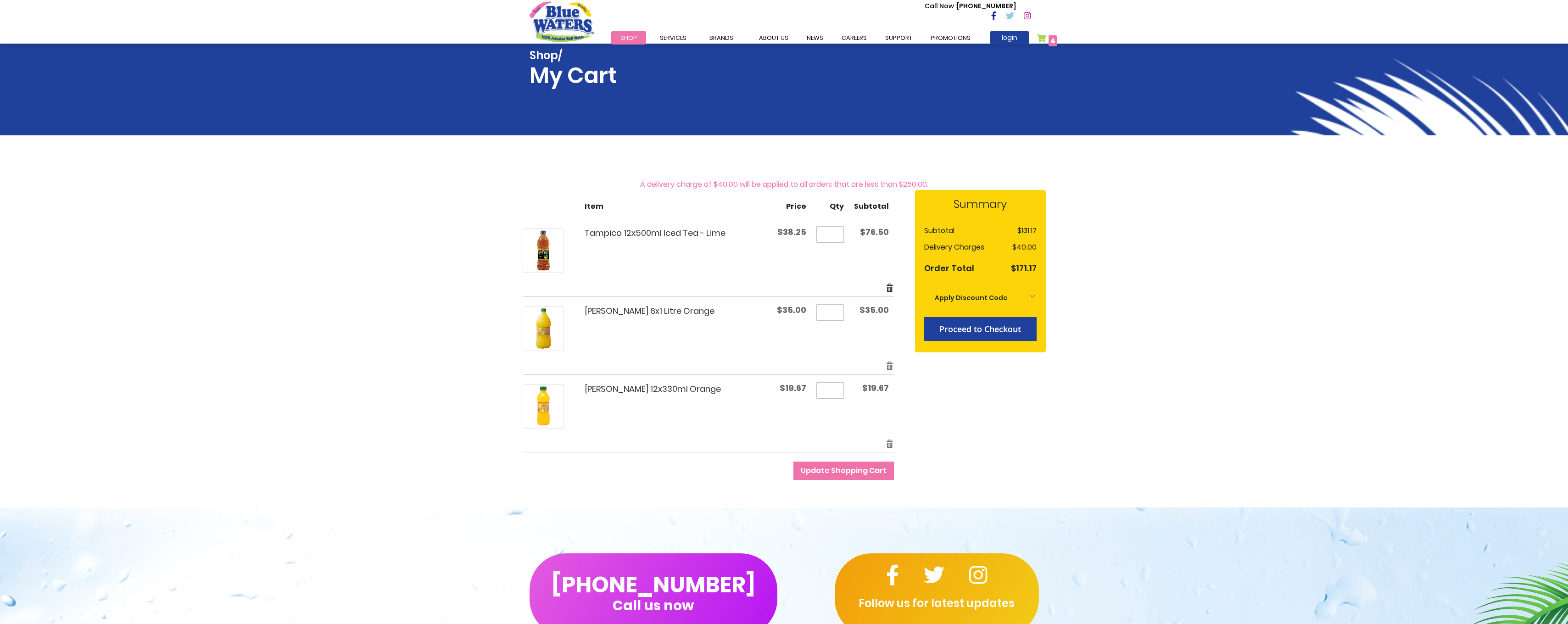
click at [889, 289] on link "Remove item" at bounding box center [890, 287] width 9 height 10
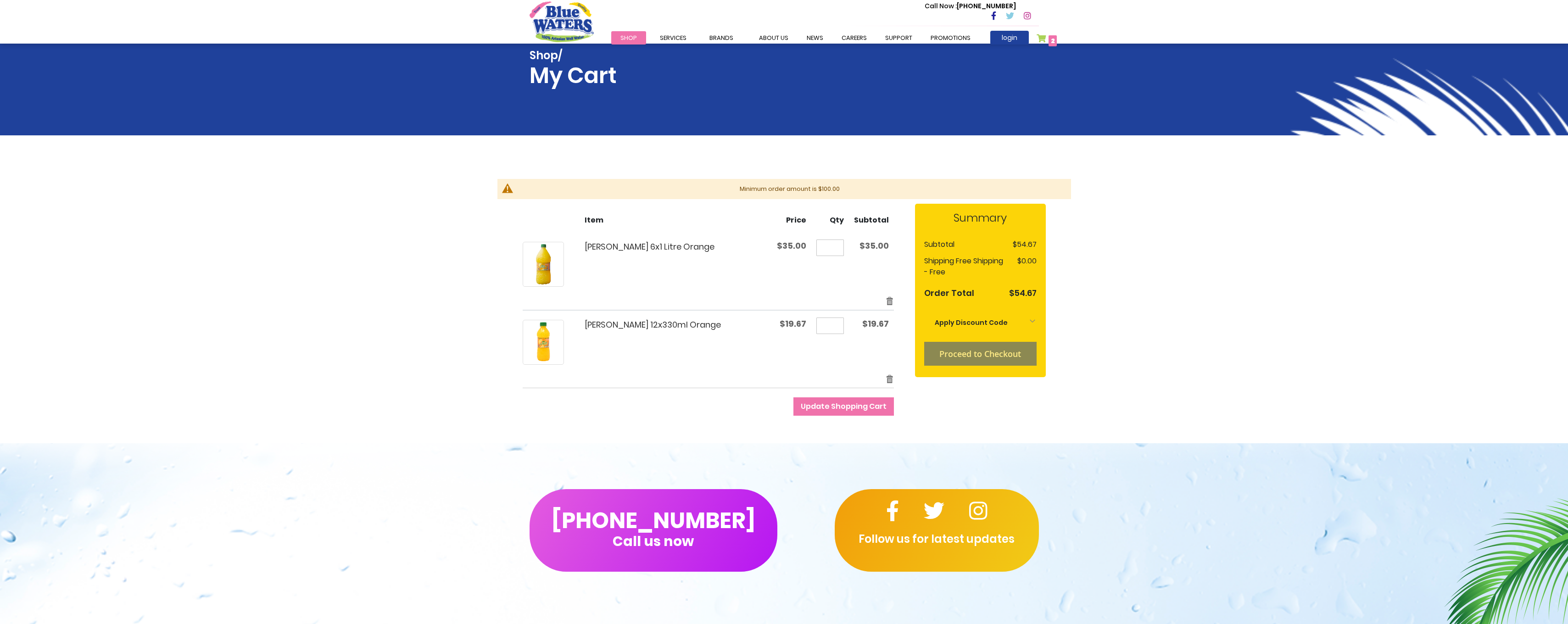
click at [632, 38] on span "Shop" at bounding box center [628, 38] width 17 height 9
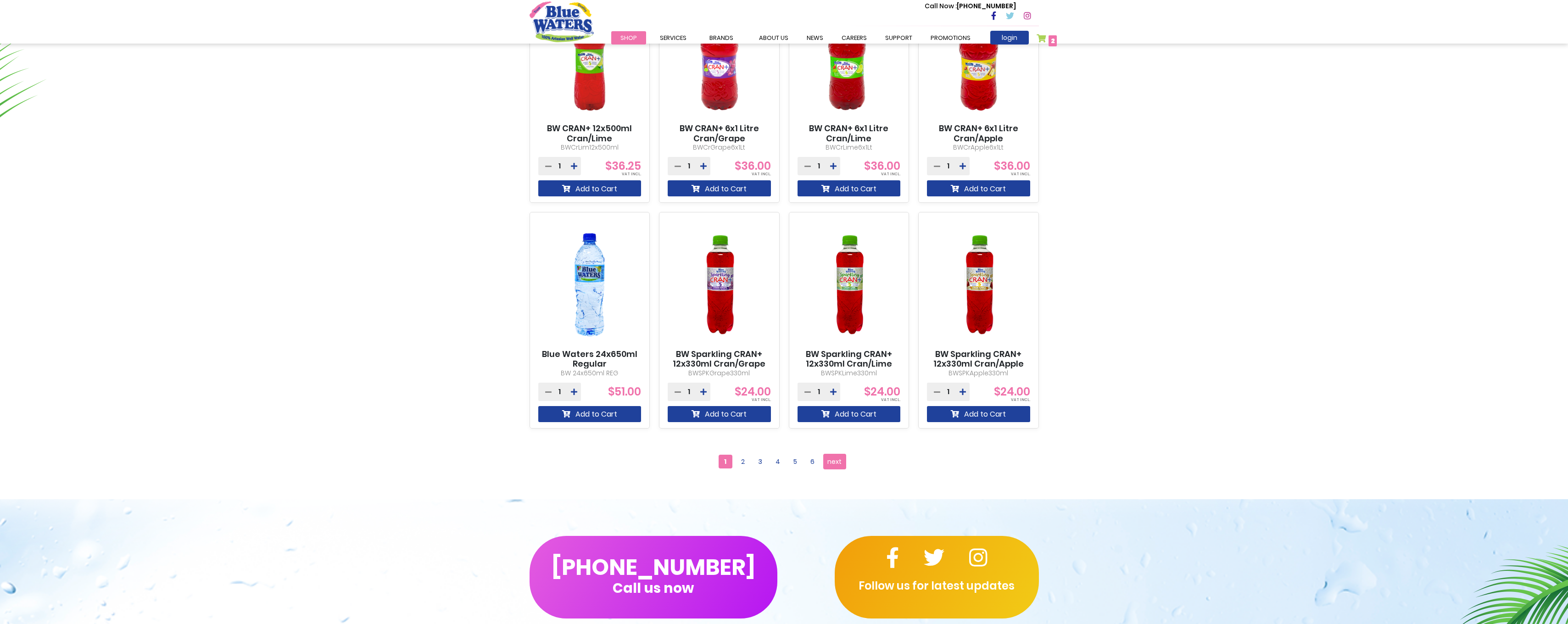
scroll to position [642, 0]
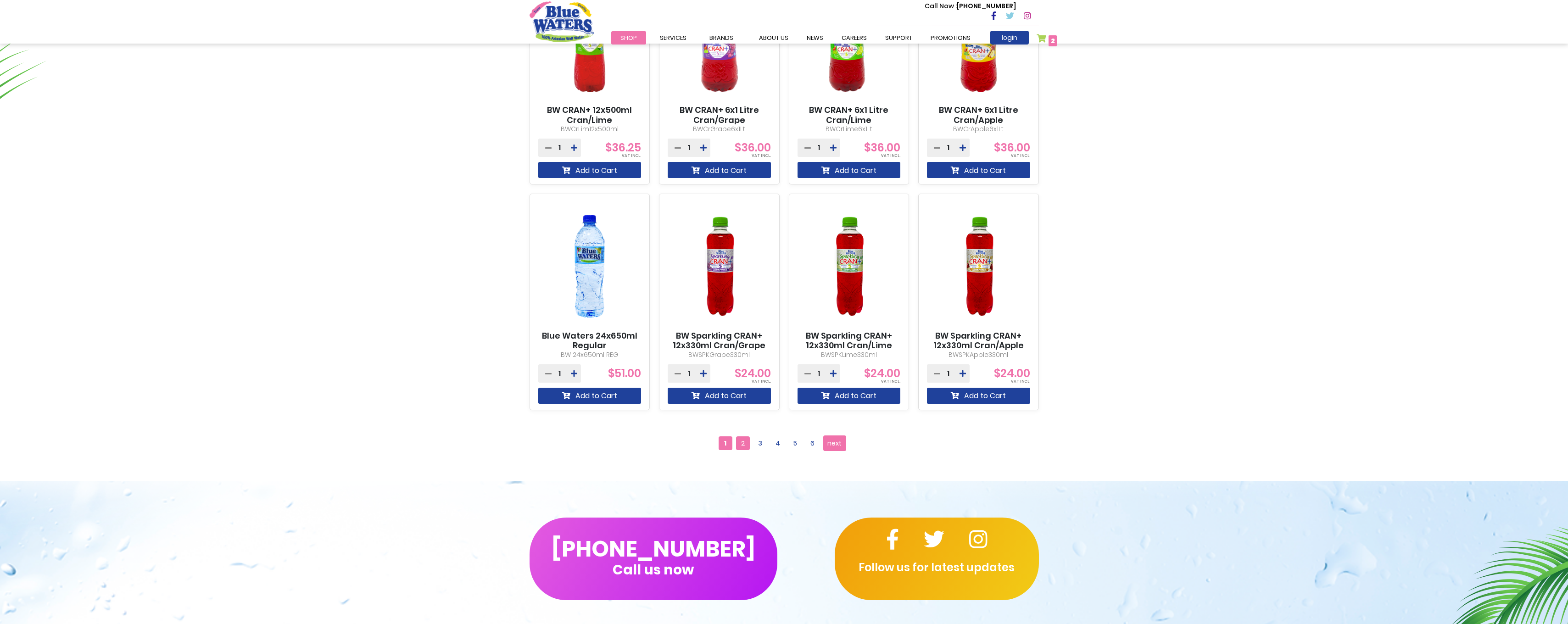
click at [737, 439] on span "2" at bounding box center [743, 443] width 14 height 14
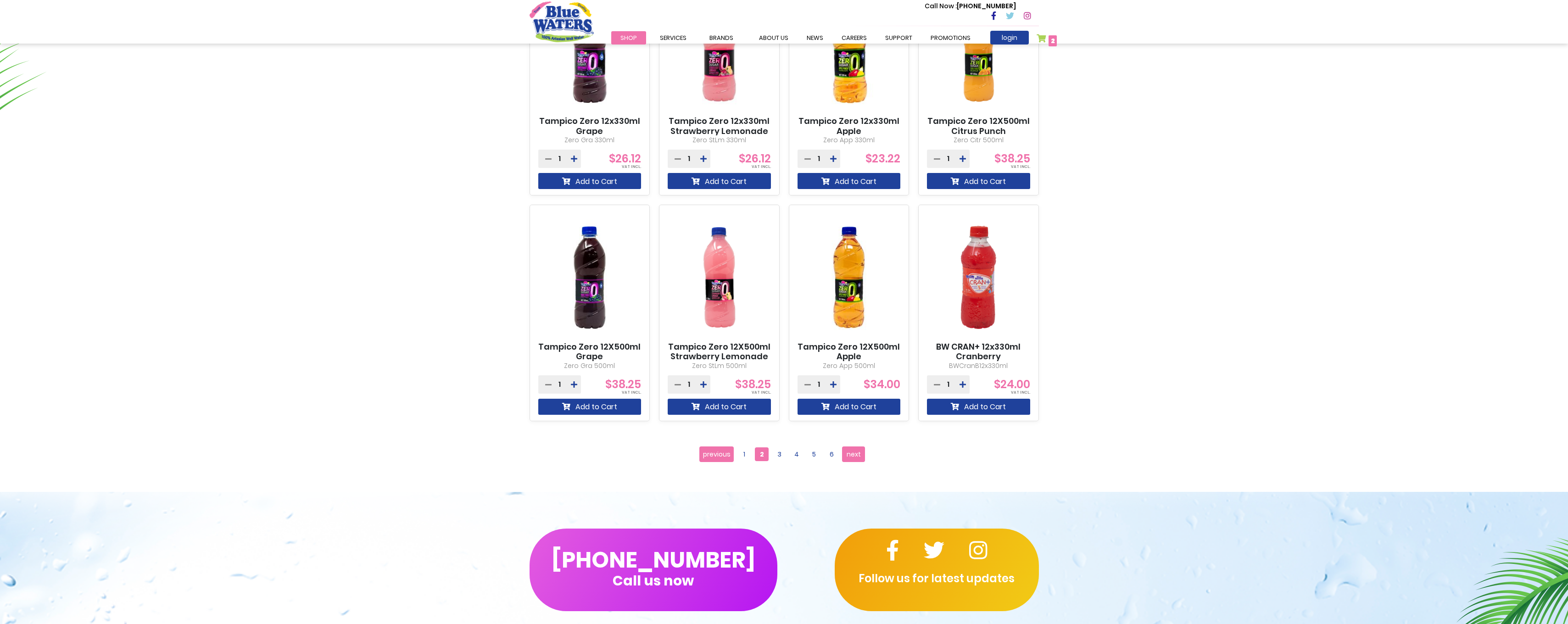
scroll to position [642, 0]
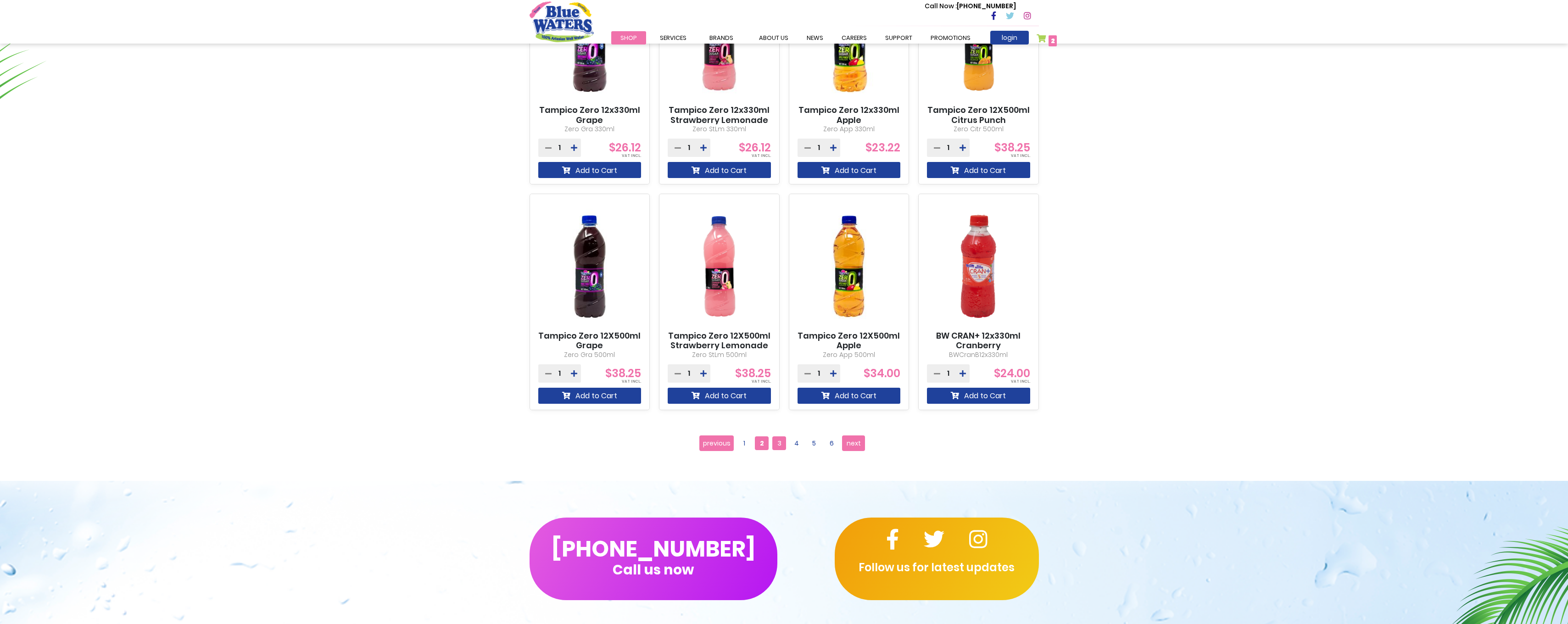
click at [775, 444] on span "3" at bounding box center [779, 443] width 14 height 14
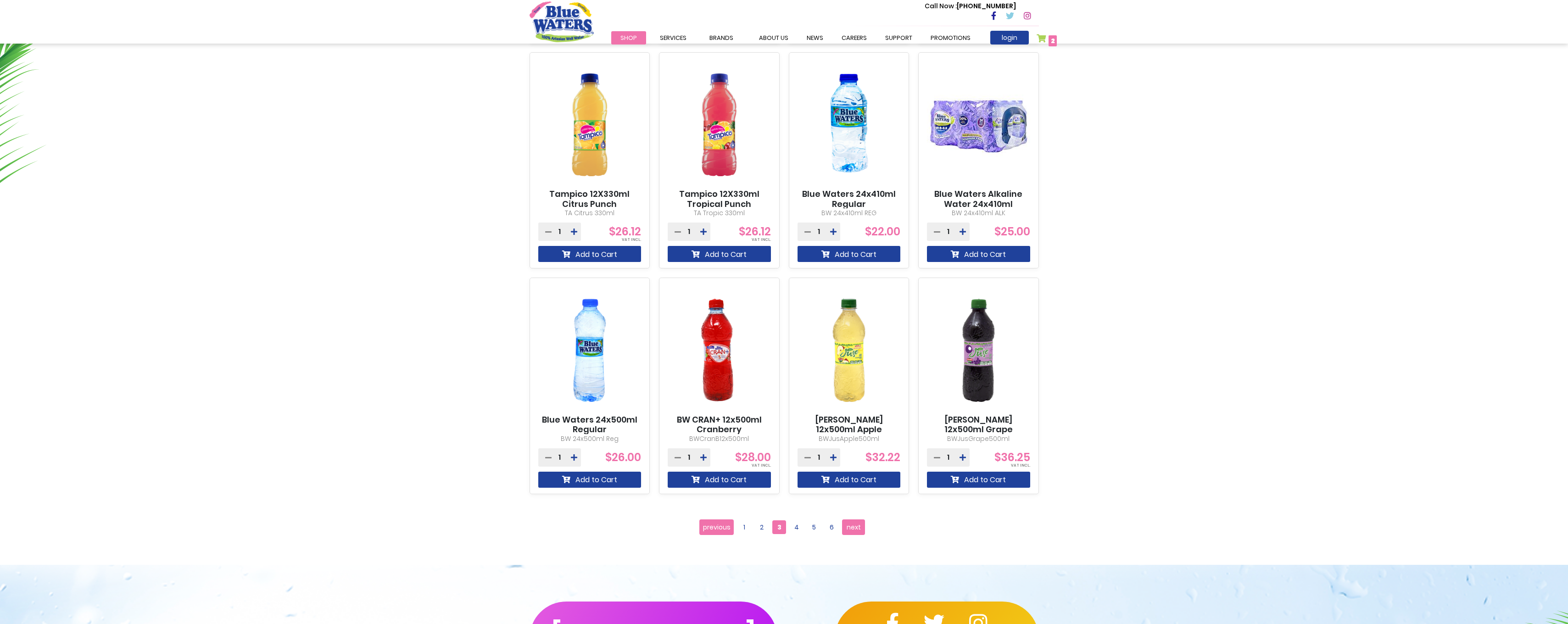
scroll to position [596, 0]
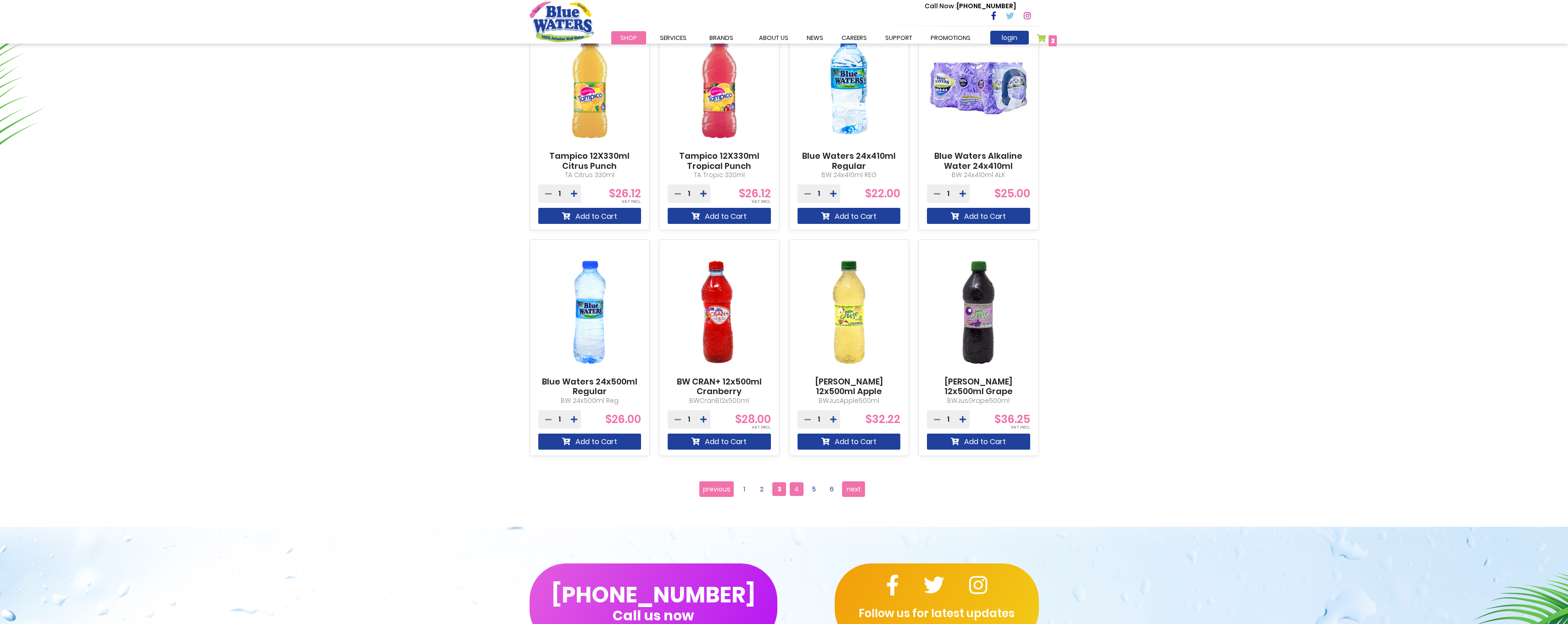
click at [800, 492] on span "4" at bounding box center [797, 489] width 14 height 14
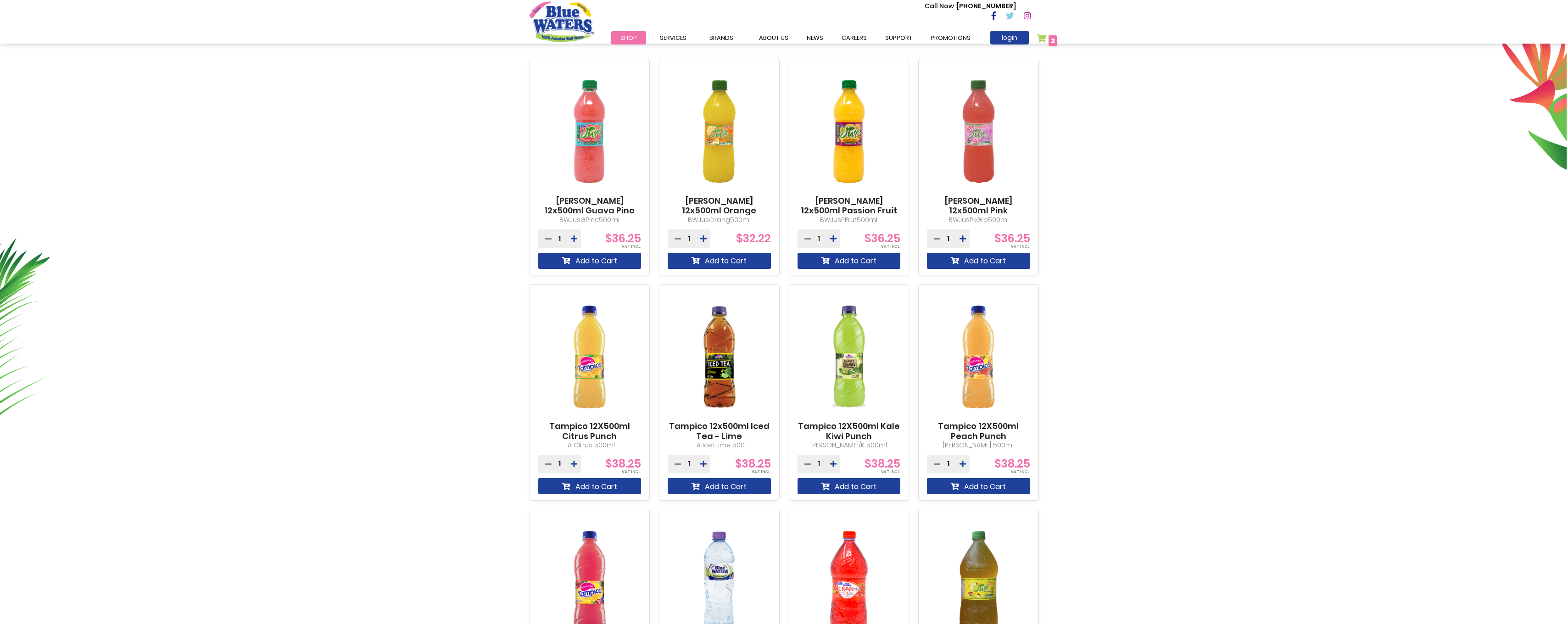
scroll to position [367, 0]
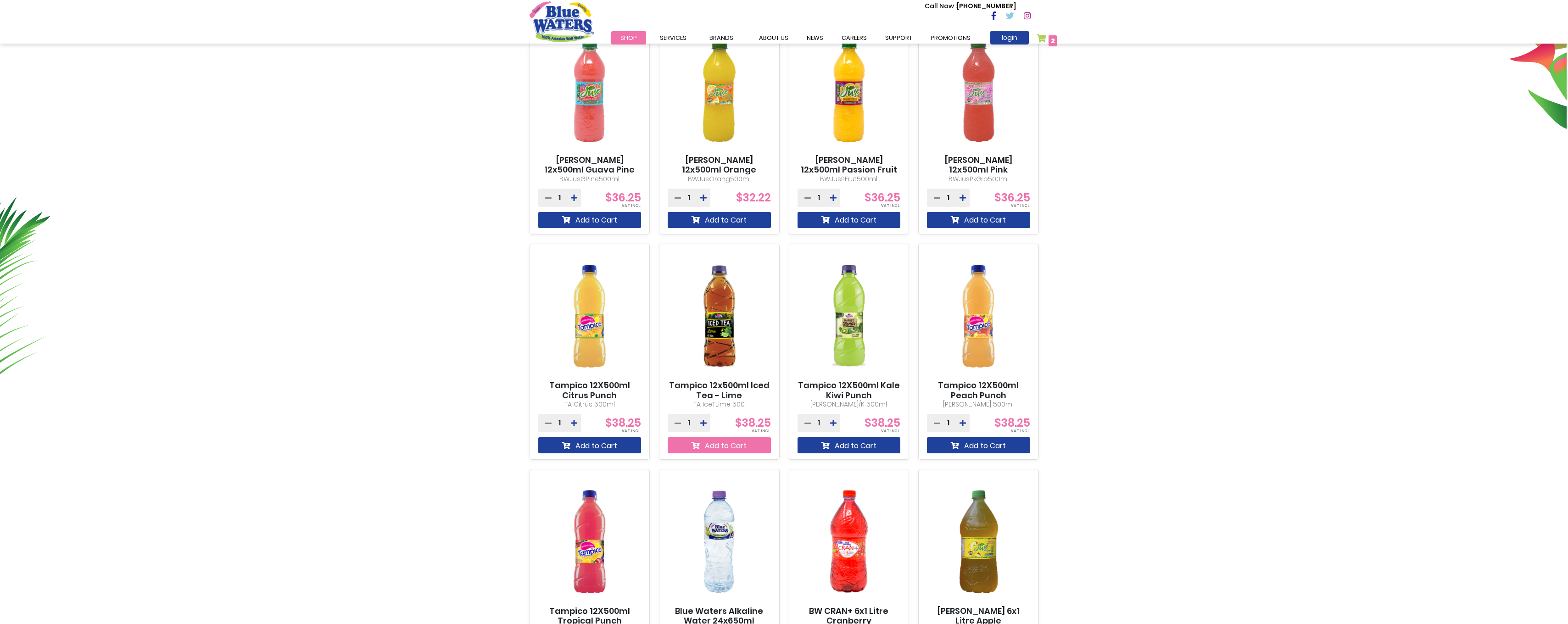
click at [744, 446] on button "Add to Cart" at bounding box center [719, 445] width 103 height 16
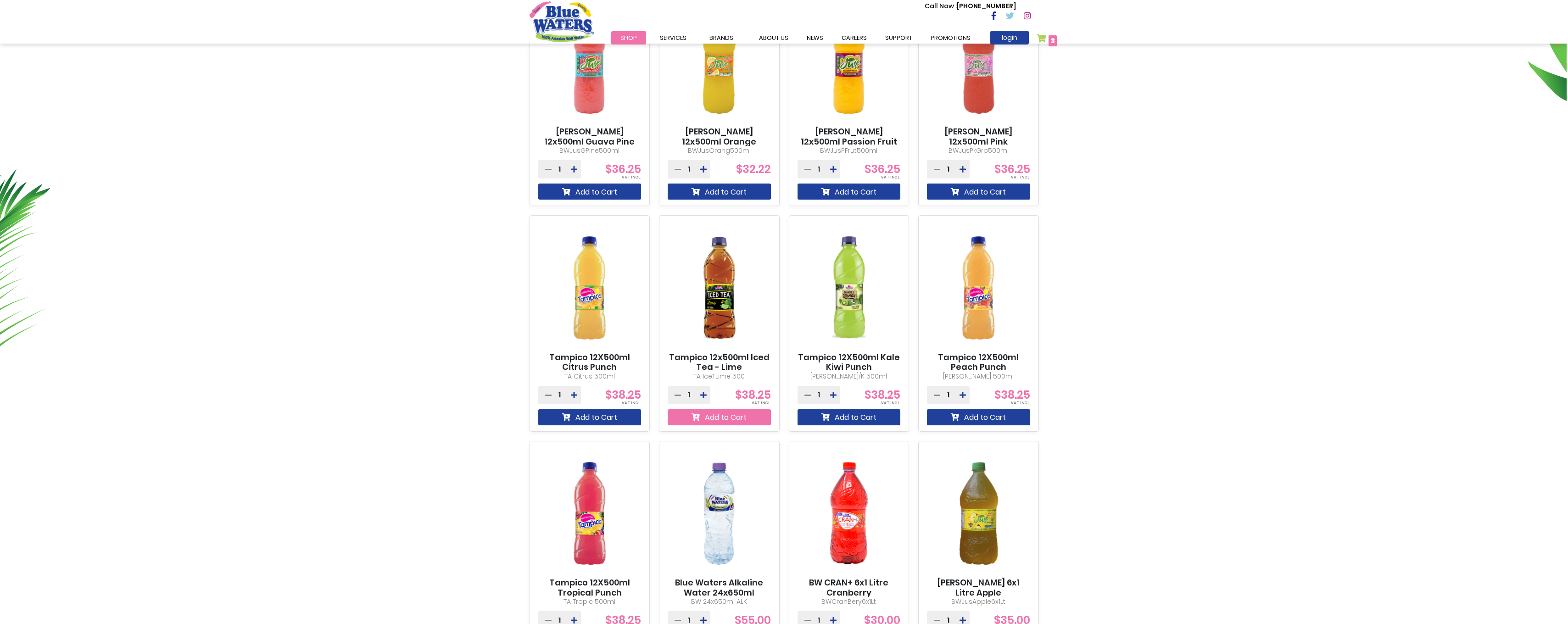
scroll to position [575, 0]
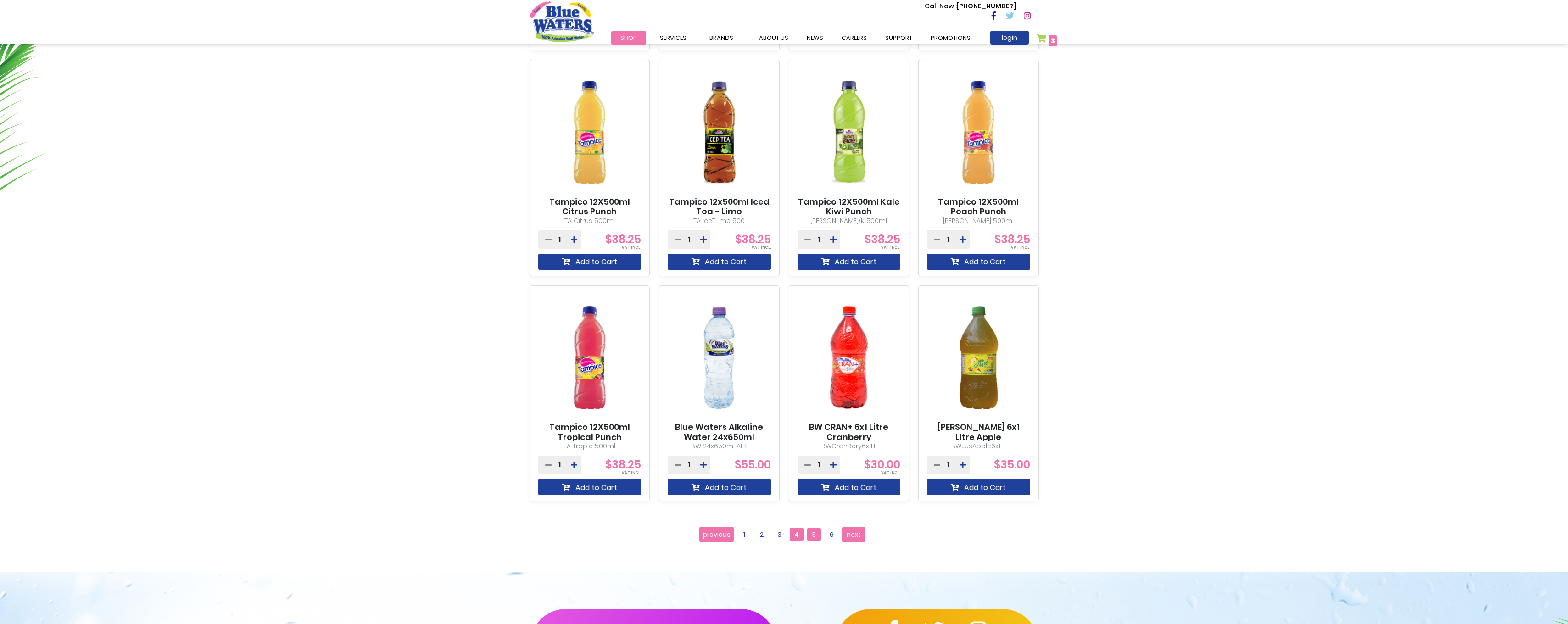
click at [815, 533] on span "5" at bounding box center [814, 534] width 14 height 14
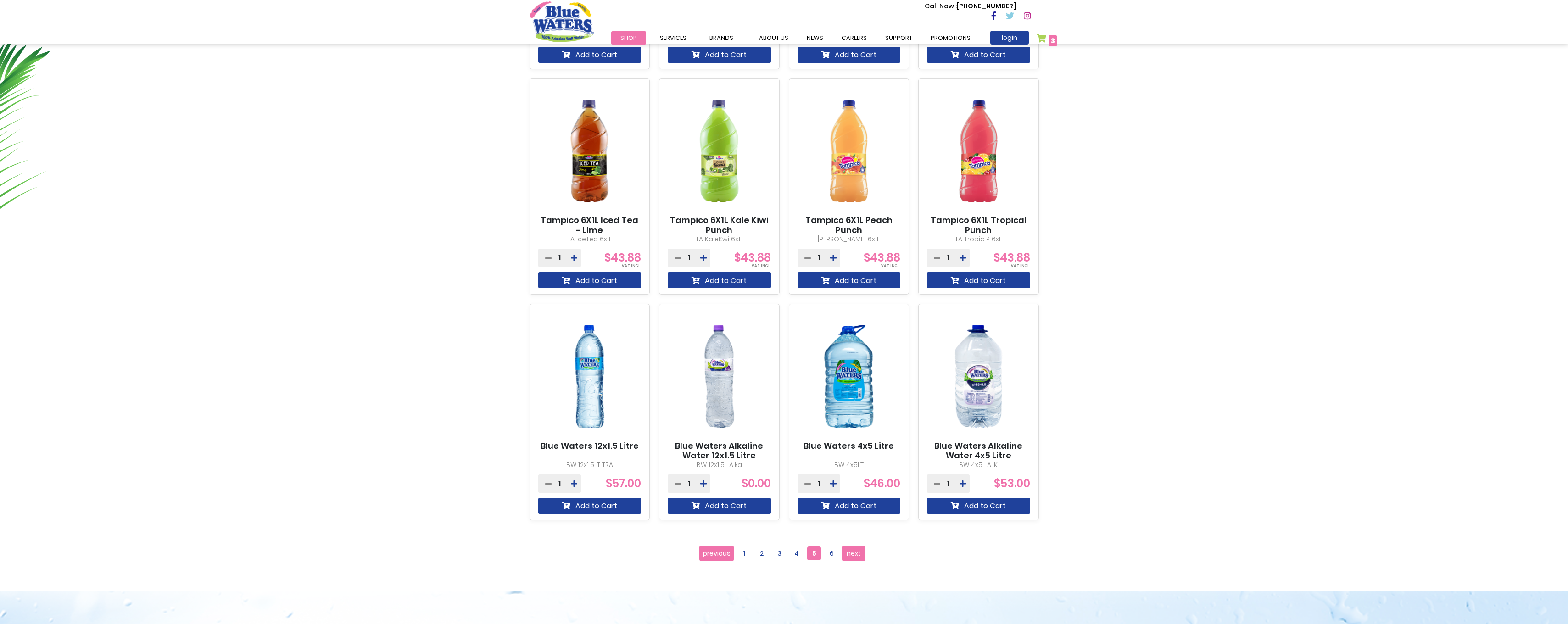
scroll to position [551, 0]
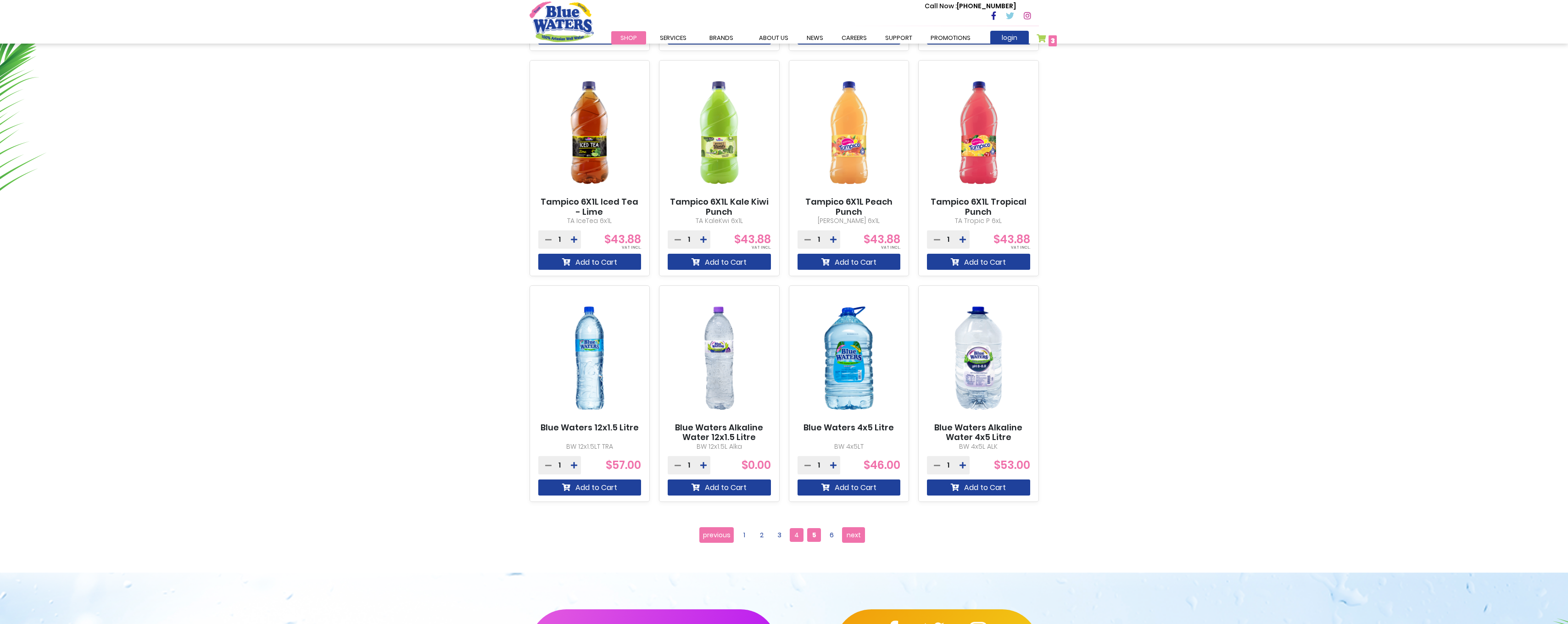
click at [794, 537] on span "4" at bounding box center [797, 535] width 14 height 14
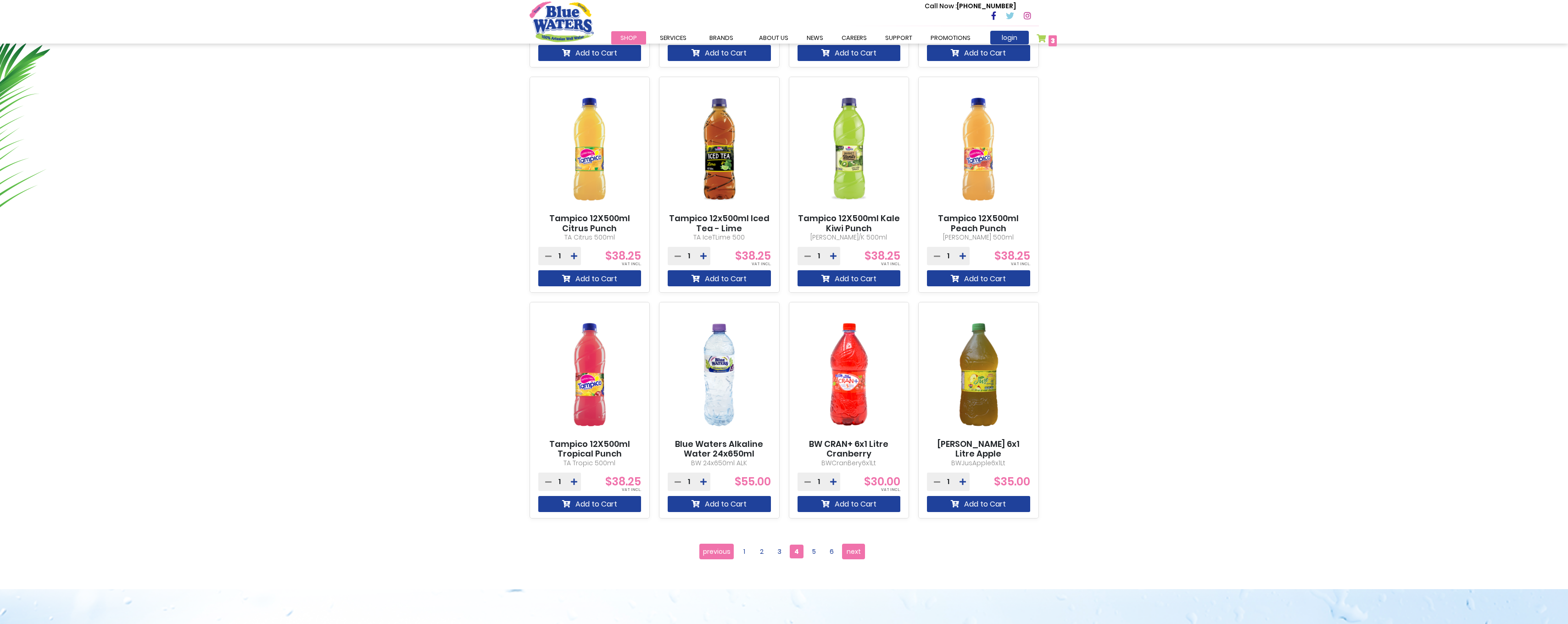
scroll to position [551, 0]
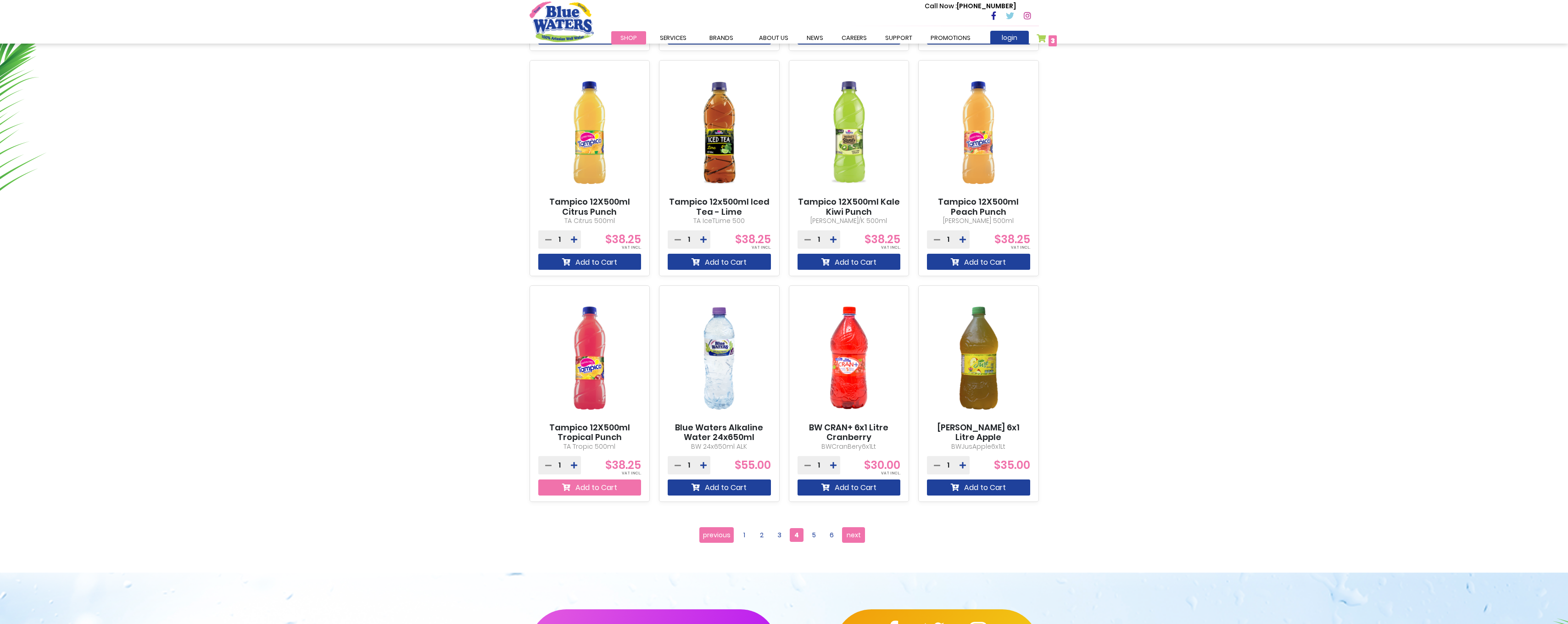
click at [573, 483] on button "Add to Cart" at bounding box center [589, 487] width 103 height 16
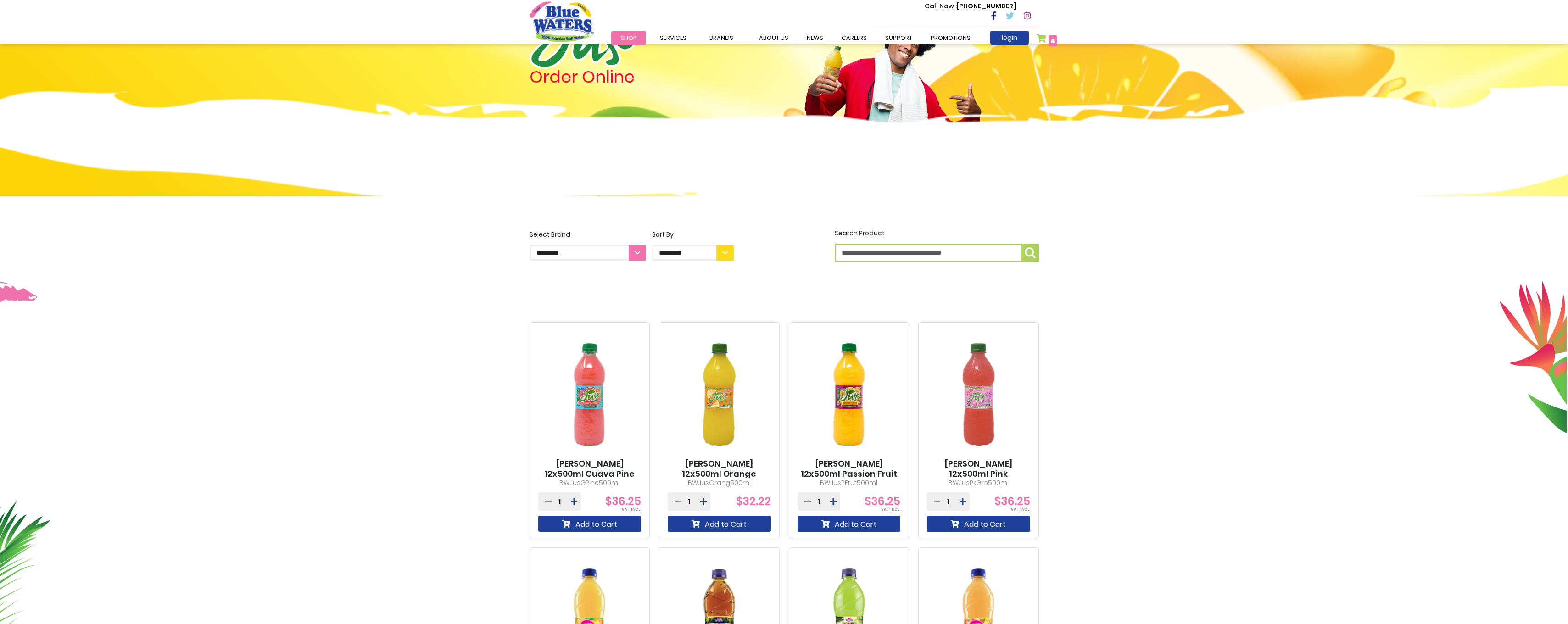
scroll to position [0, 0]
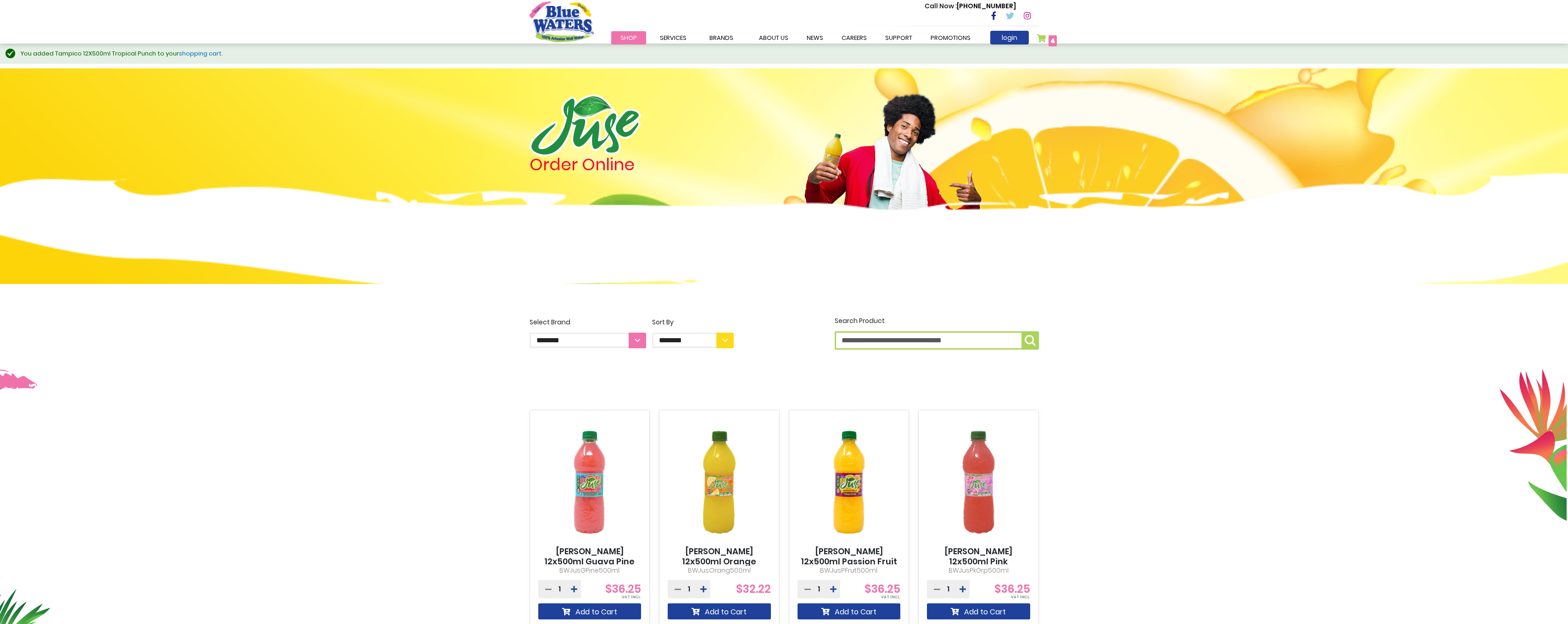
click at [1051, 43] on span "4" at bounding box center [1053, 40] width 5 height 9
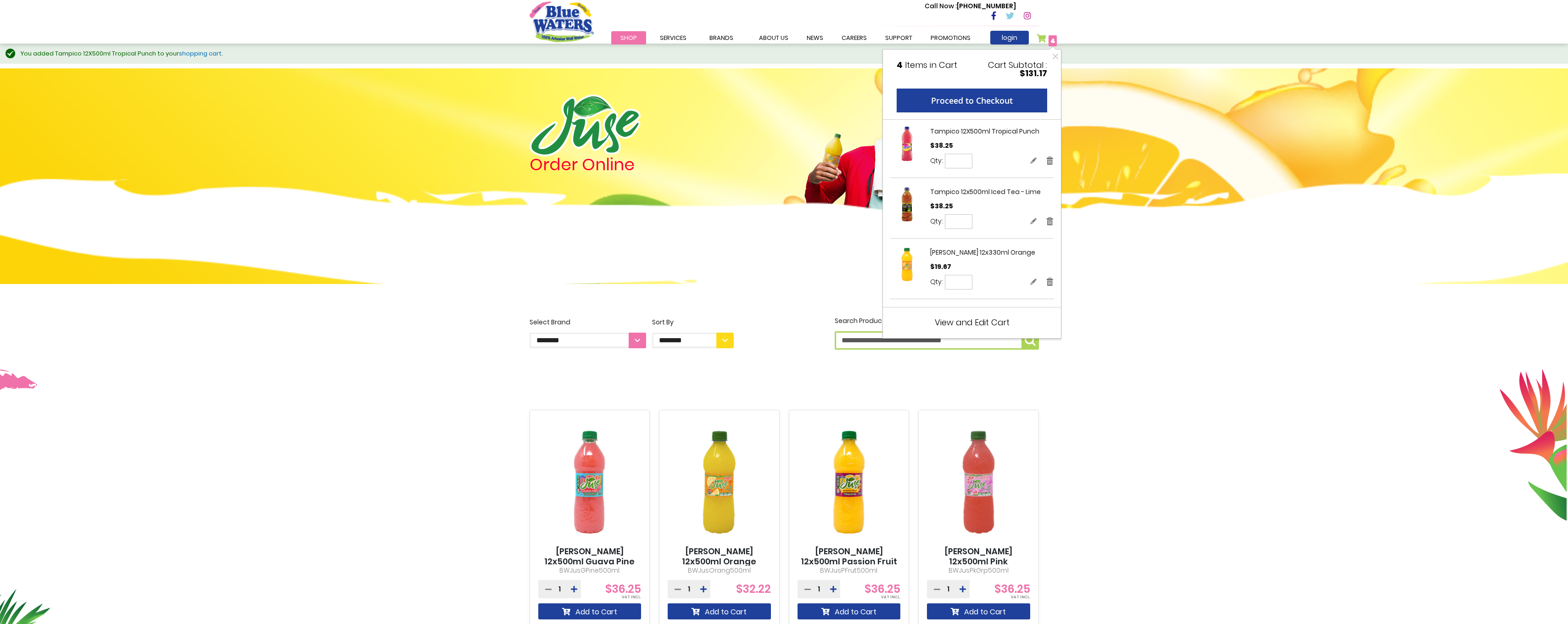
click at [995, 324] on span "View and Edit Cart" at bounding box center [972, 322] width 75 height 12
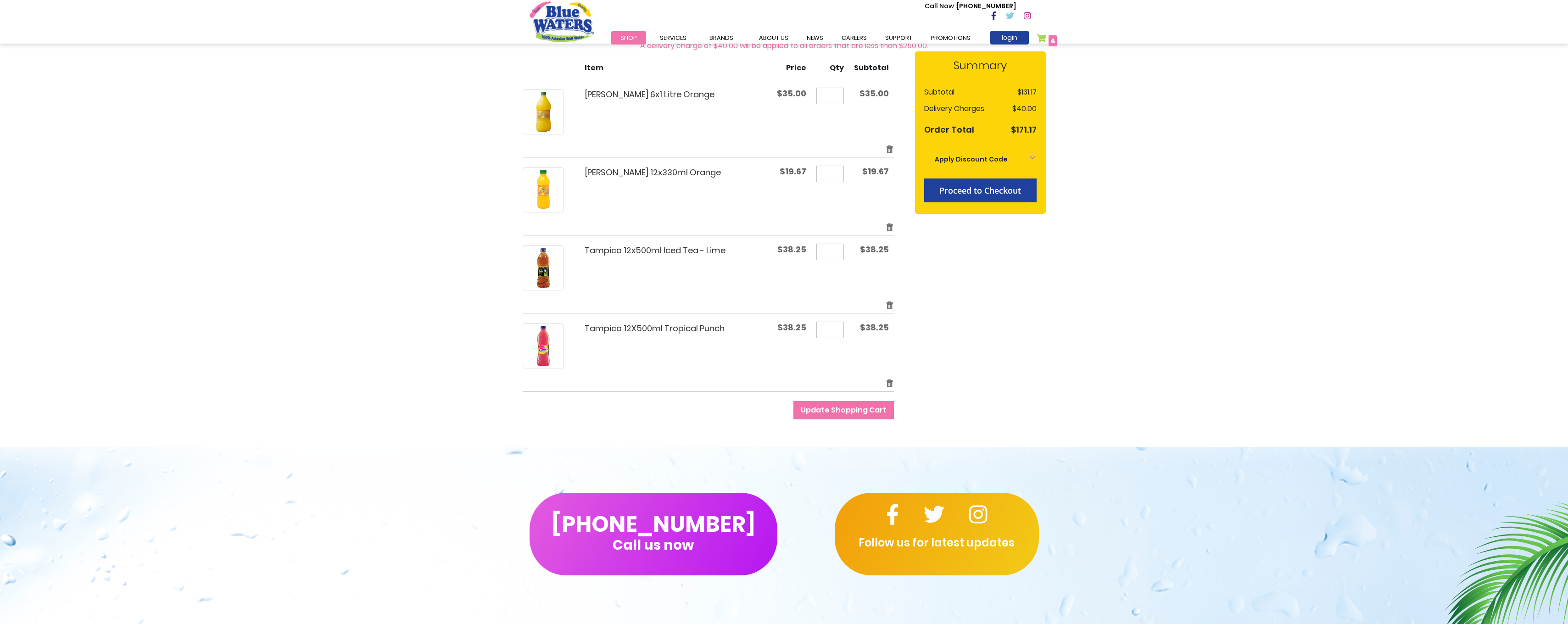
scroll to position [183, 0]
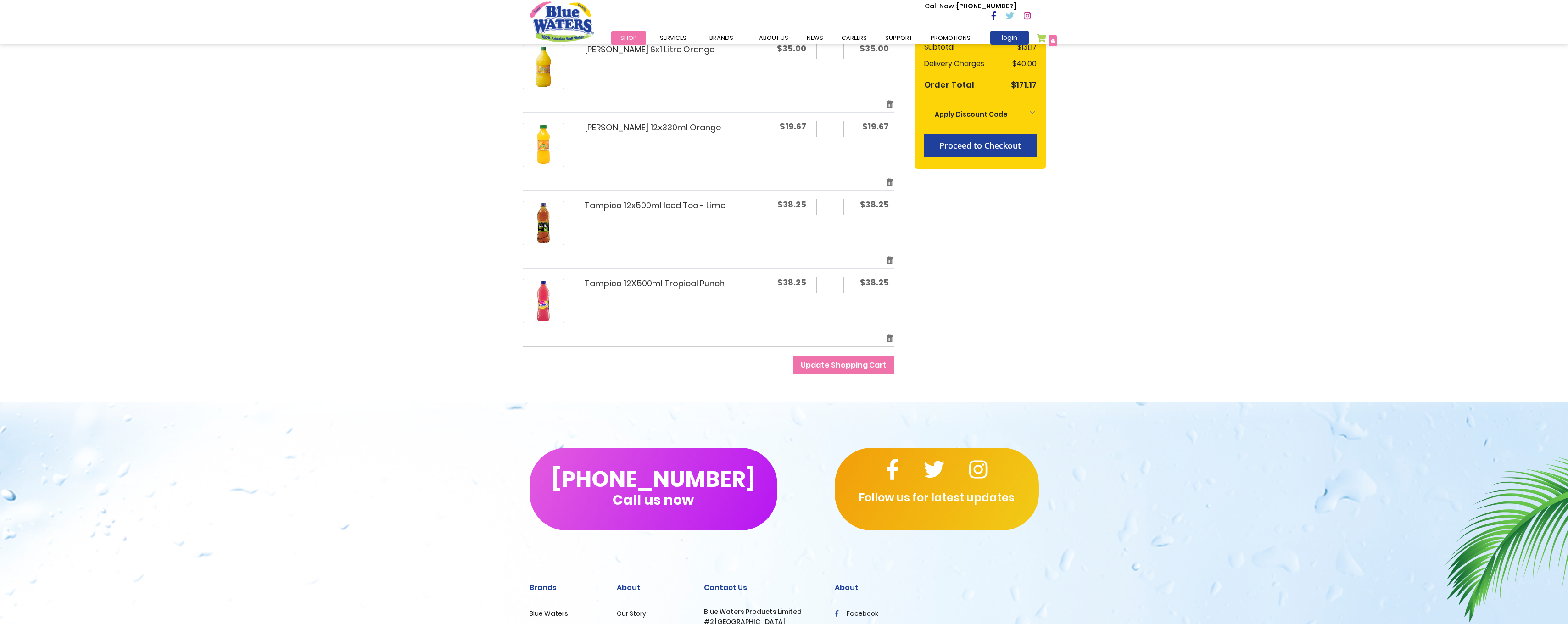
click at [825, 370] on span "Update Shopping Cart" at bounding box center [844, 364] width 86 height 10
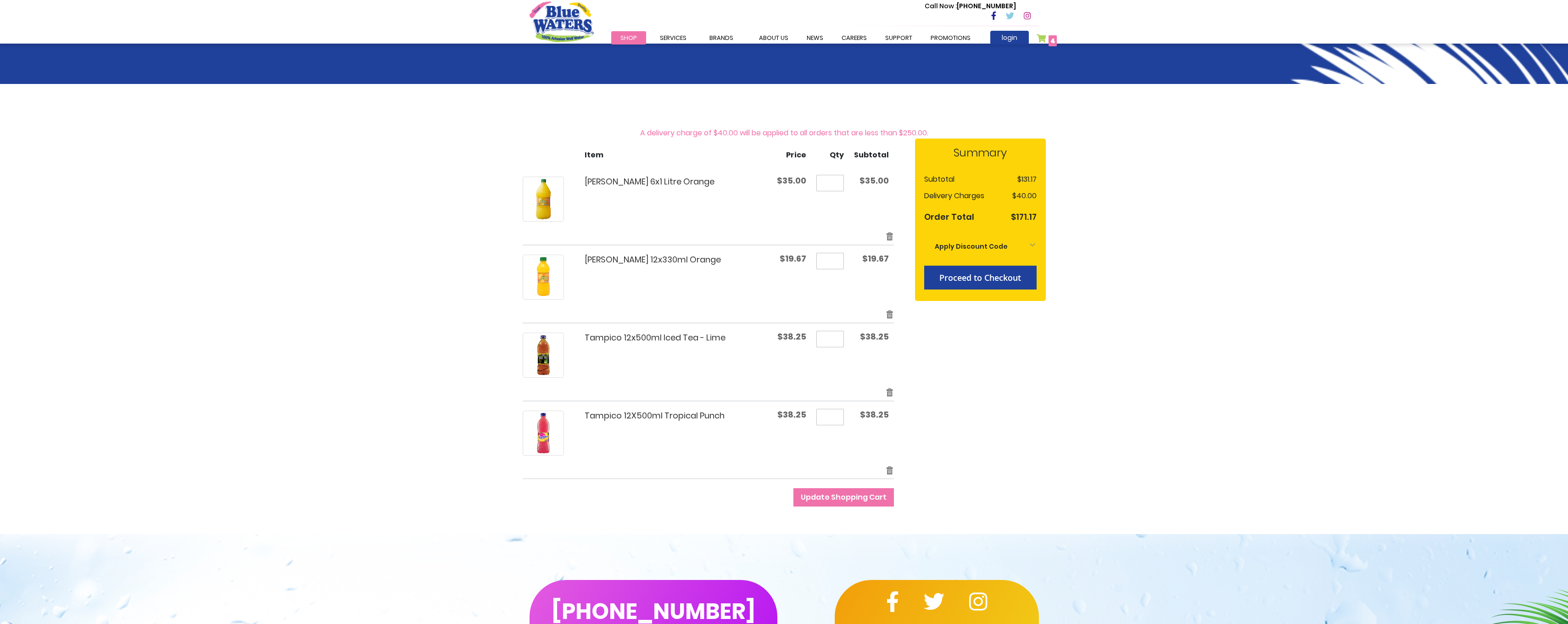
scroll to position [46, 0]
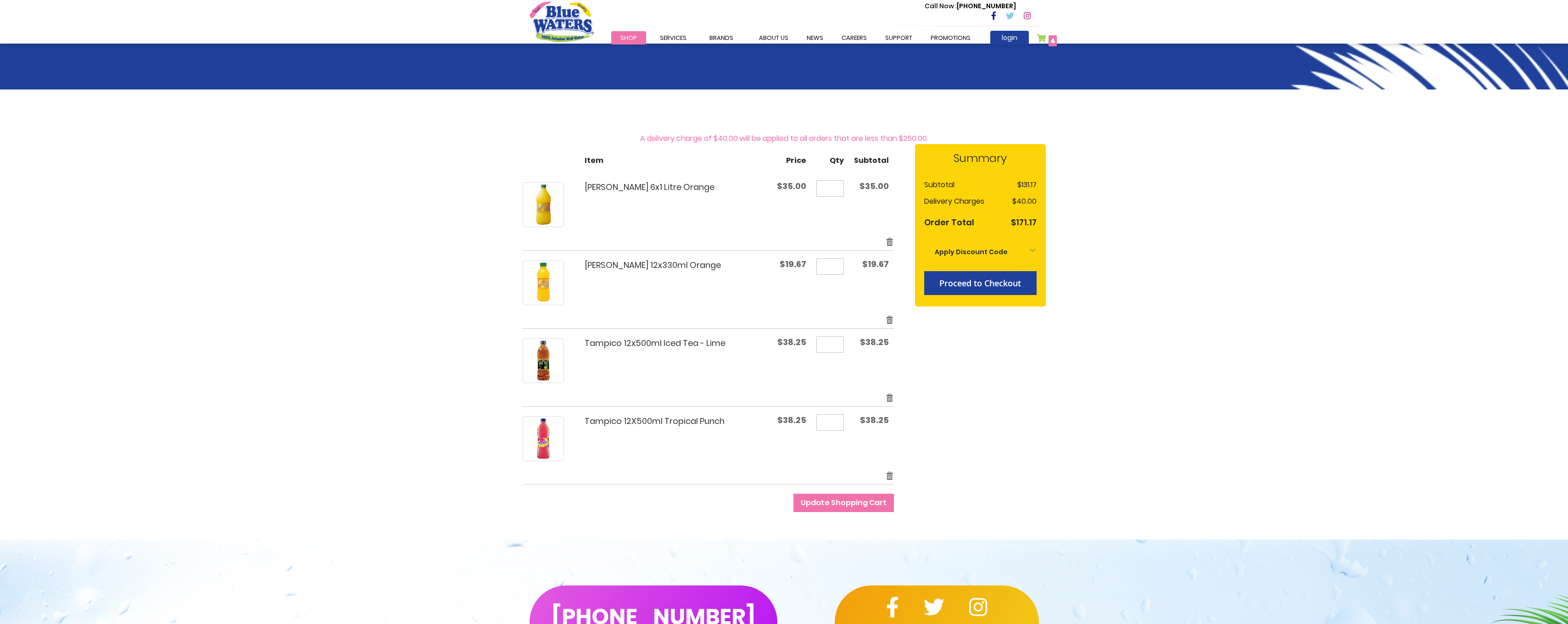
click at [629, 38] on span "Shop" at bounding box center [628, 38] width 17 height 9
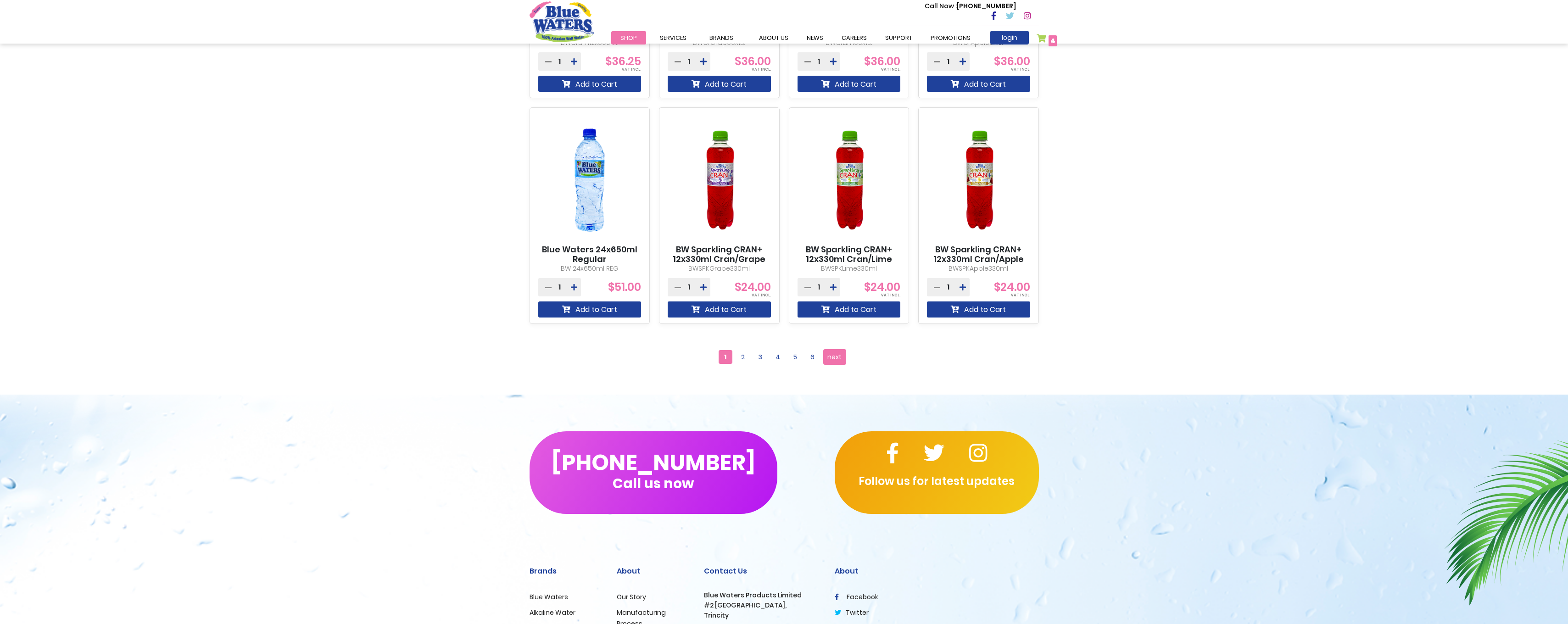
scroll to position [780, 0]
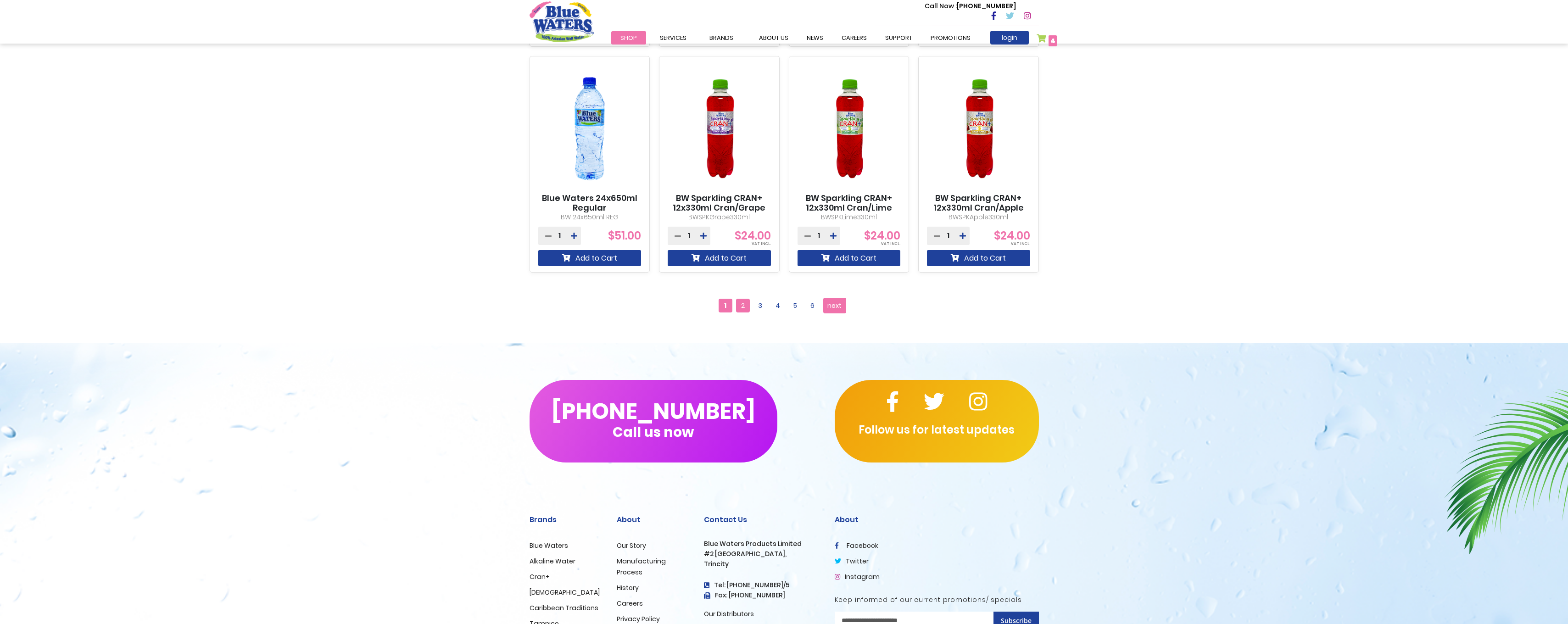
click at [741, 303] on span "2" at bounding box center [743, 306] width 14 height 14
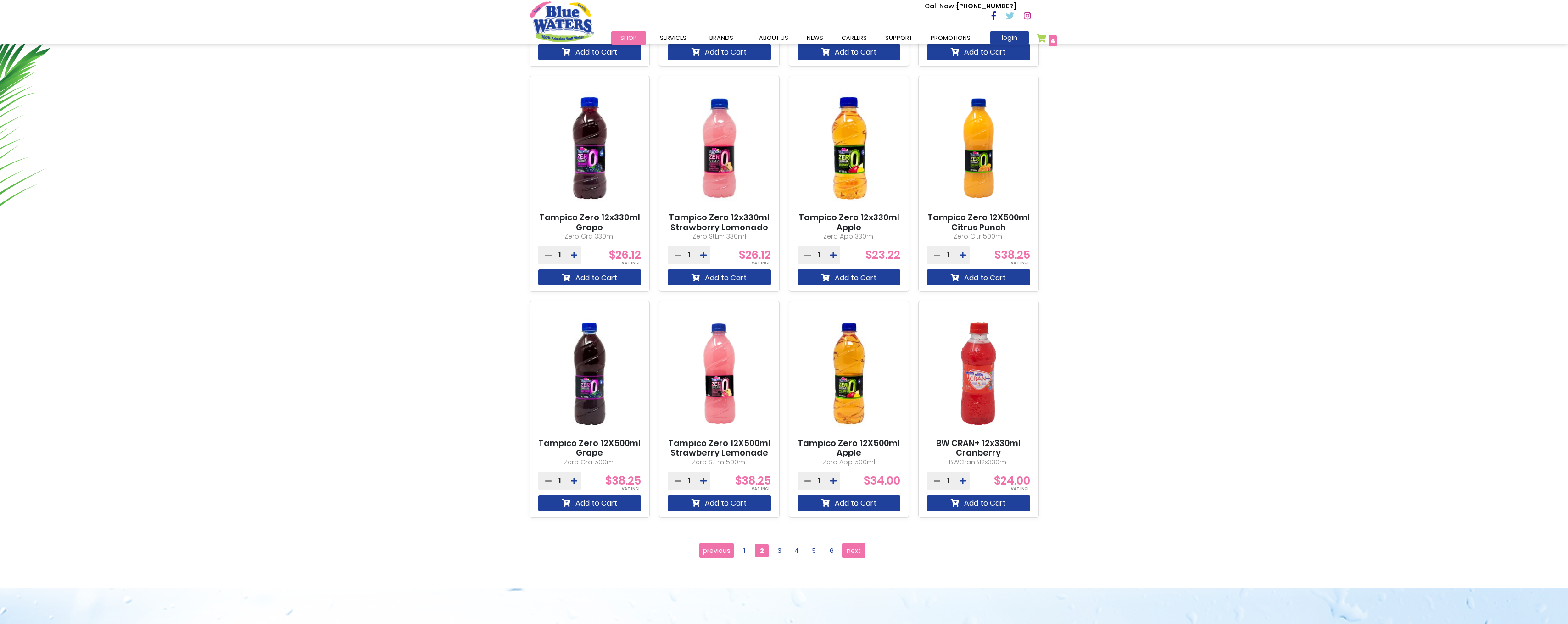
scroll to position [688, 0]
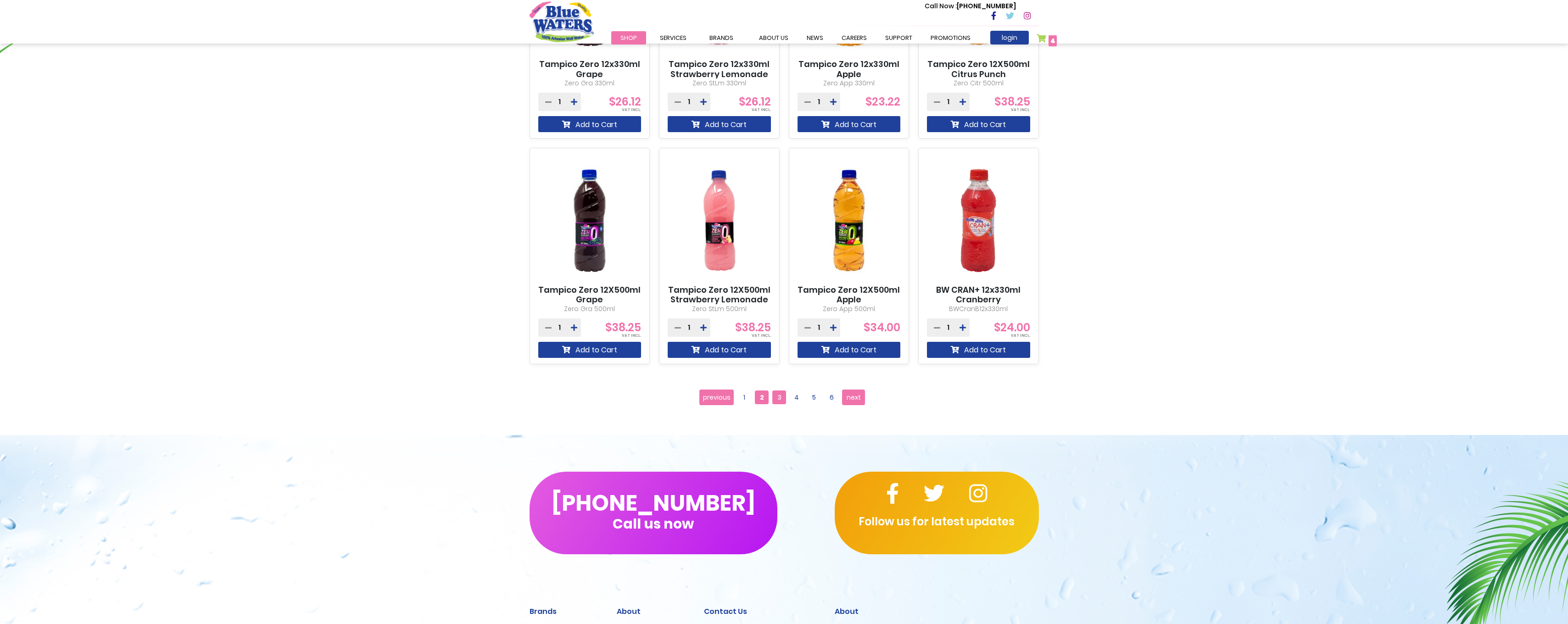
click at [778, 397] on span "3" at bounding box center [779, 397] width 14 height 14
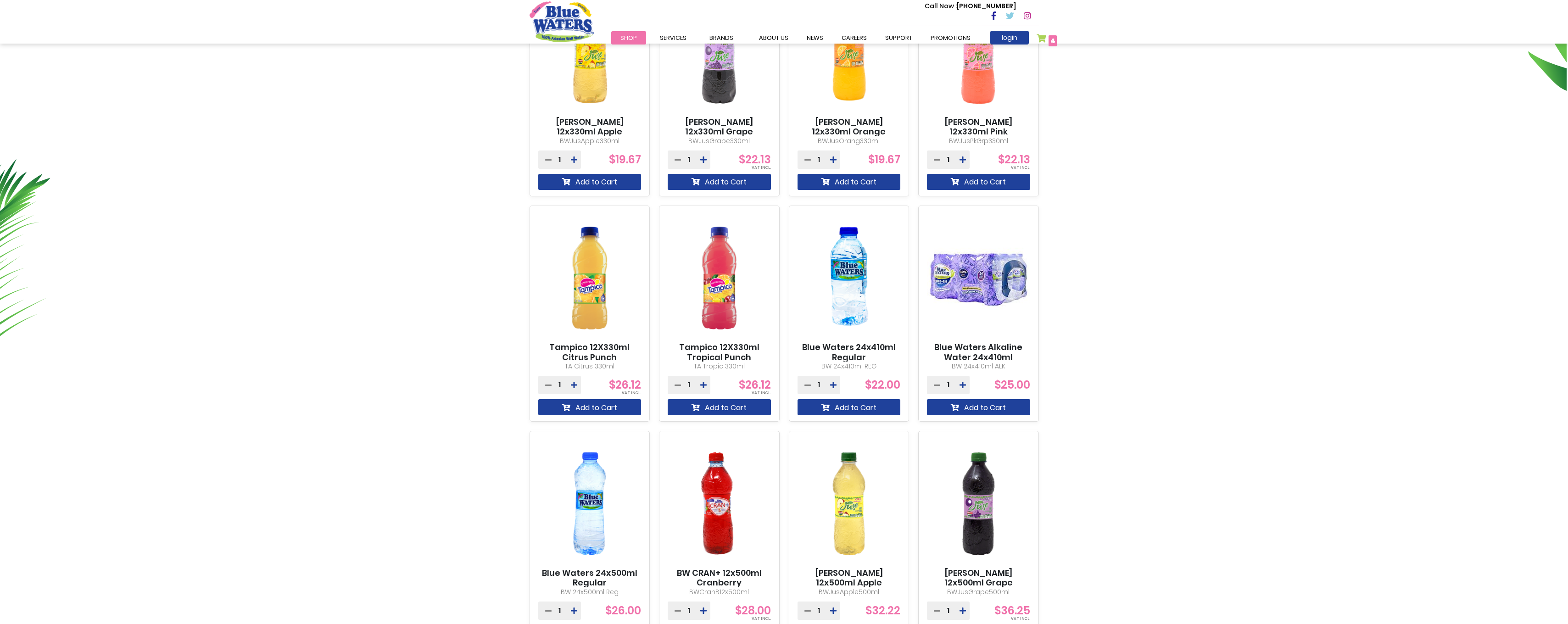
scroll to position [413, 0]
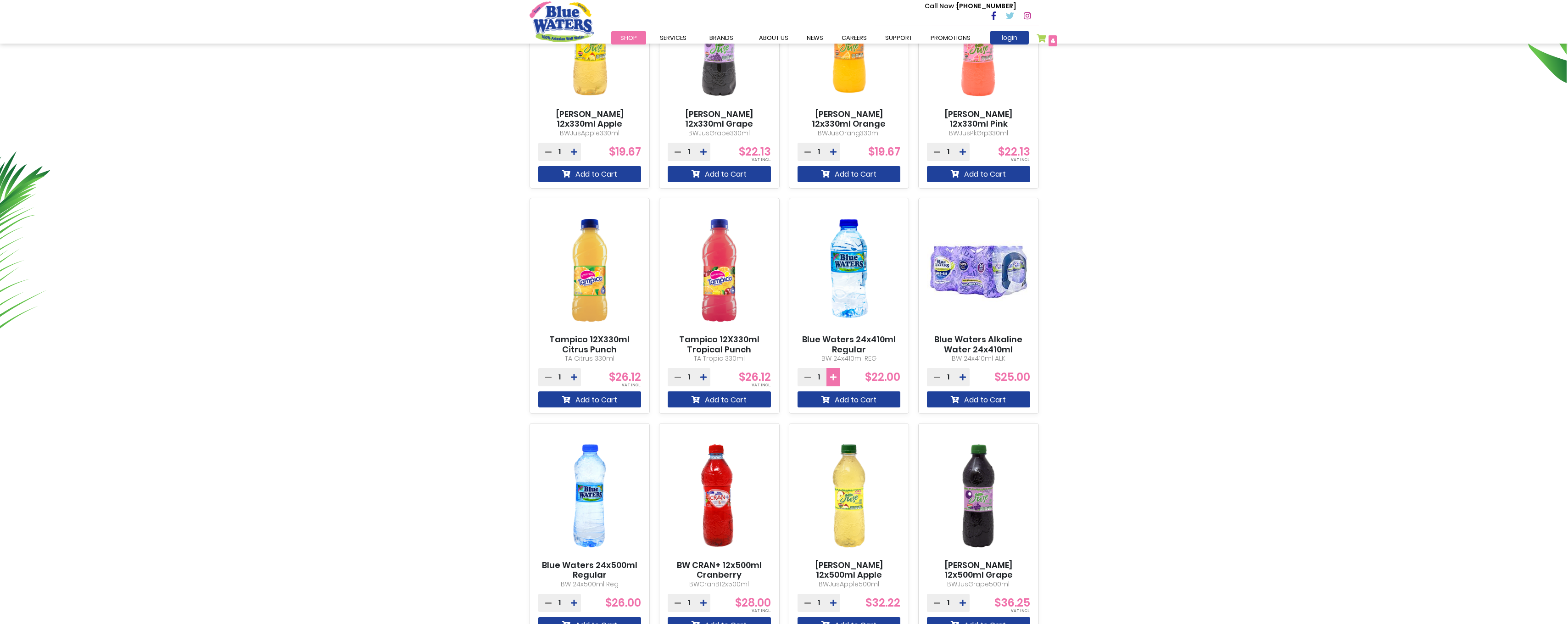
click at [834, 379] on button at bounding box center [833, 377] width 14 height 18
click at [834, 379] on icon at bounding box center [833, 377] width 7 height 7
click at [834, 378] on icon at bounding box center [833, 377] width 7 height 7
click at [834, 381] on icon at bounding box center [833, 377] width 7 height 7
click at [832, 398] on button "Add to Cart" at bounding box center [849, 399] width 103 height 16
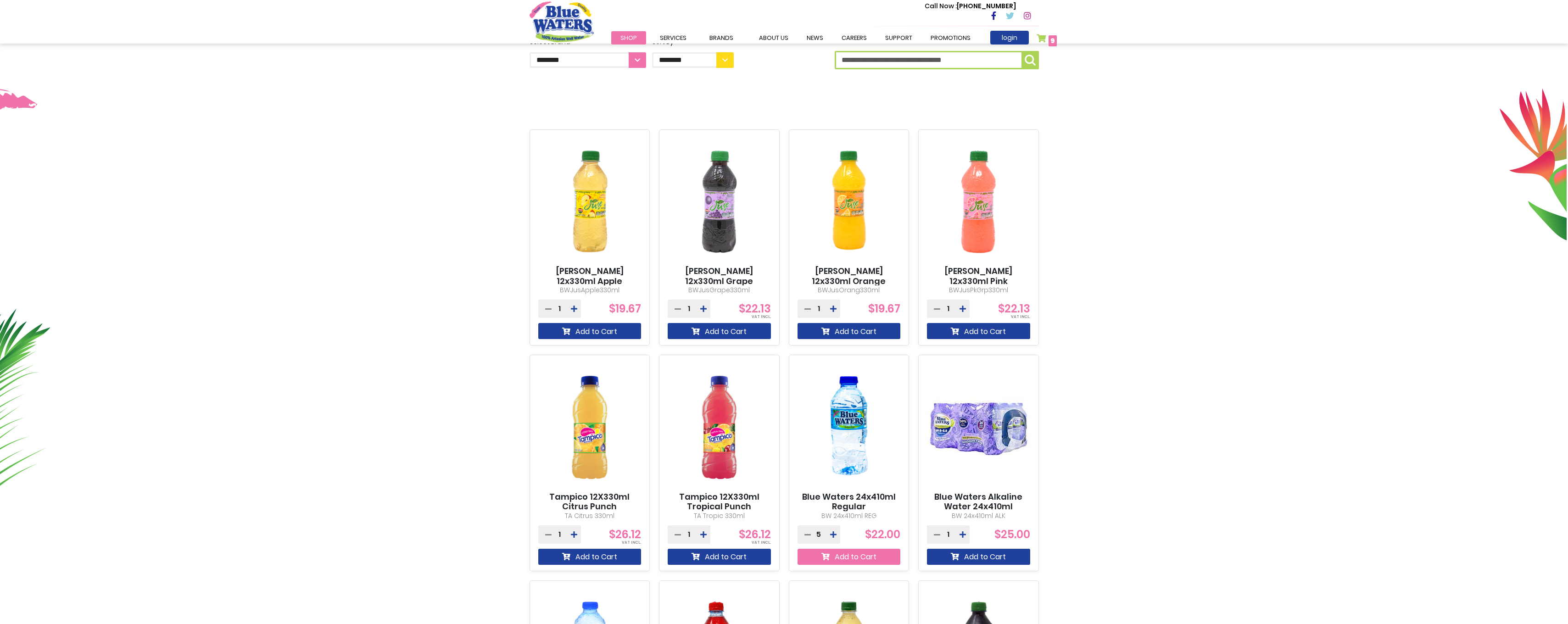
scroll to position [254, 0]
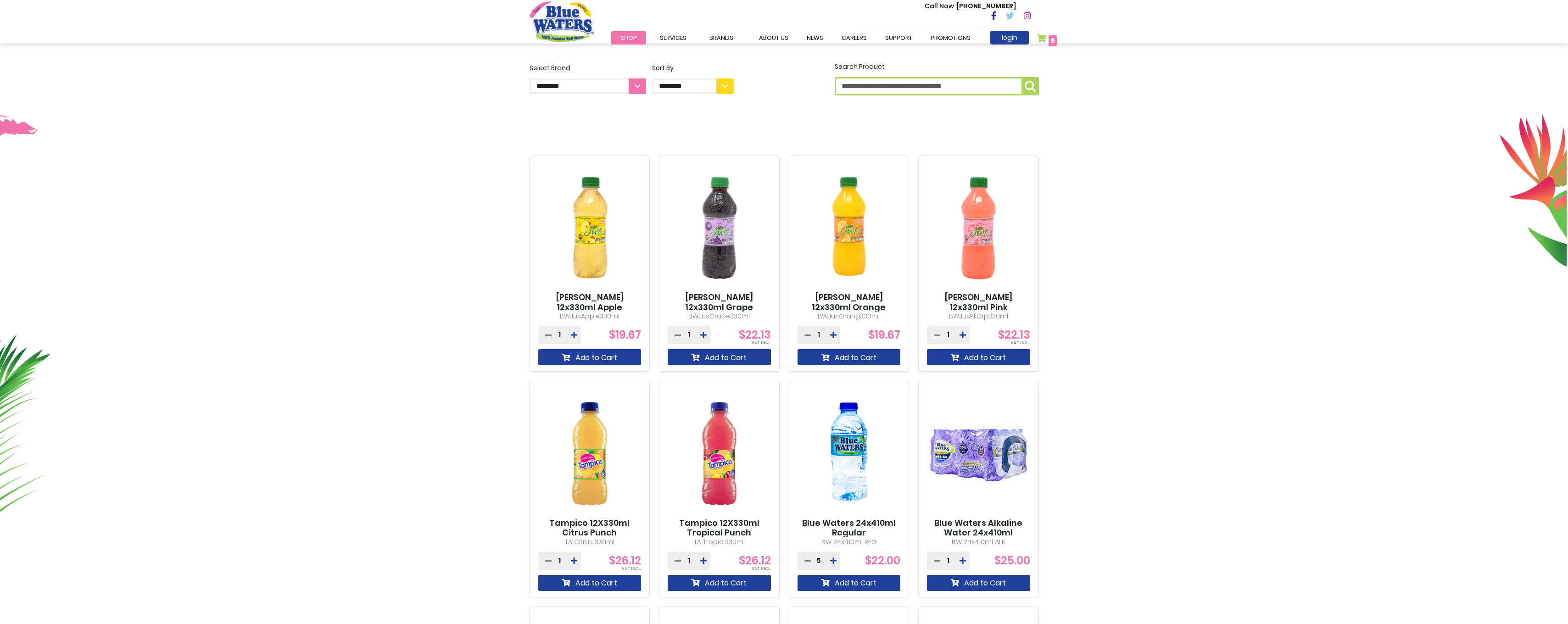
click at [1045, 42] on link "My Cart 9 9 items" at bounding box center [1047, 41] width 21 height 13
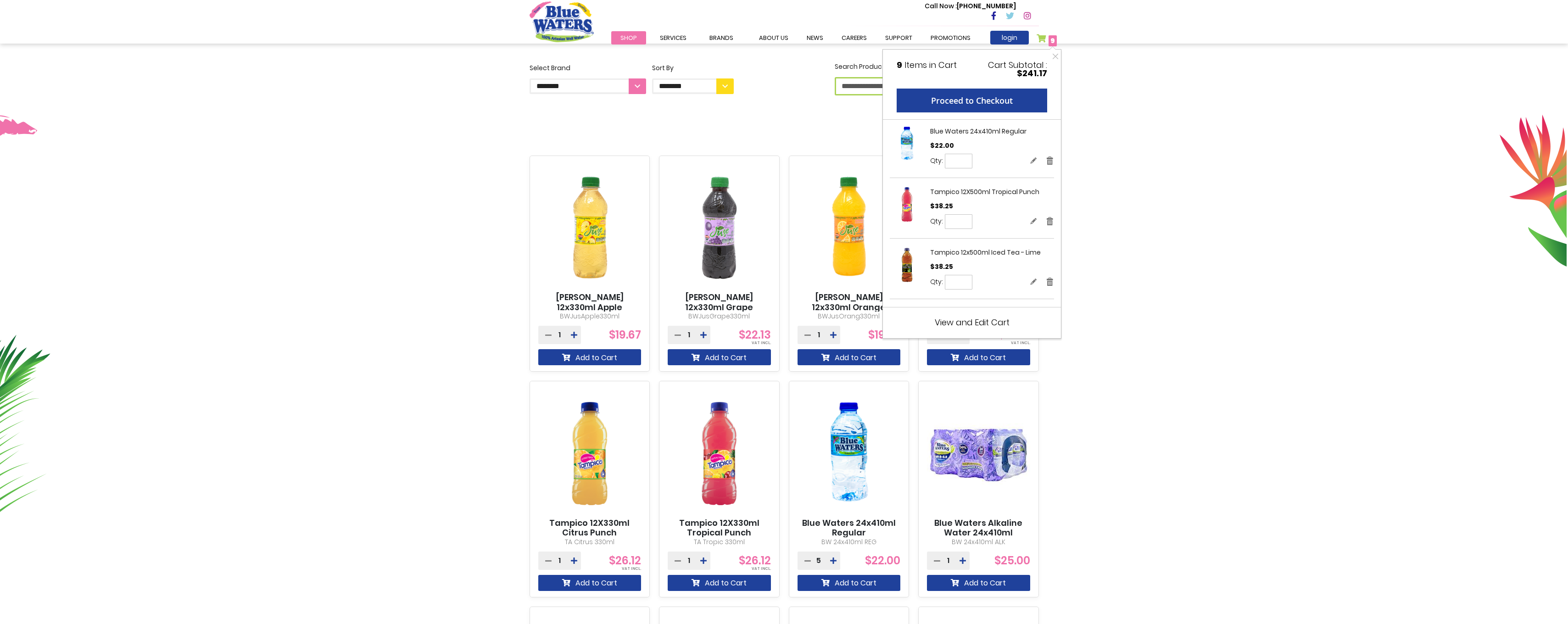
click at [977, 326] on span "View and Edit Cart" at bounding box center [972, 322] width 75 height 12
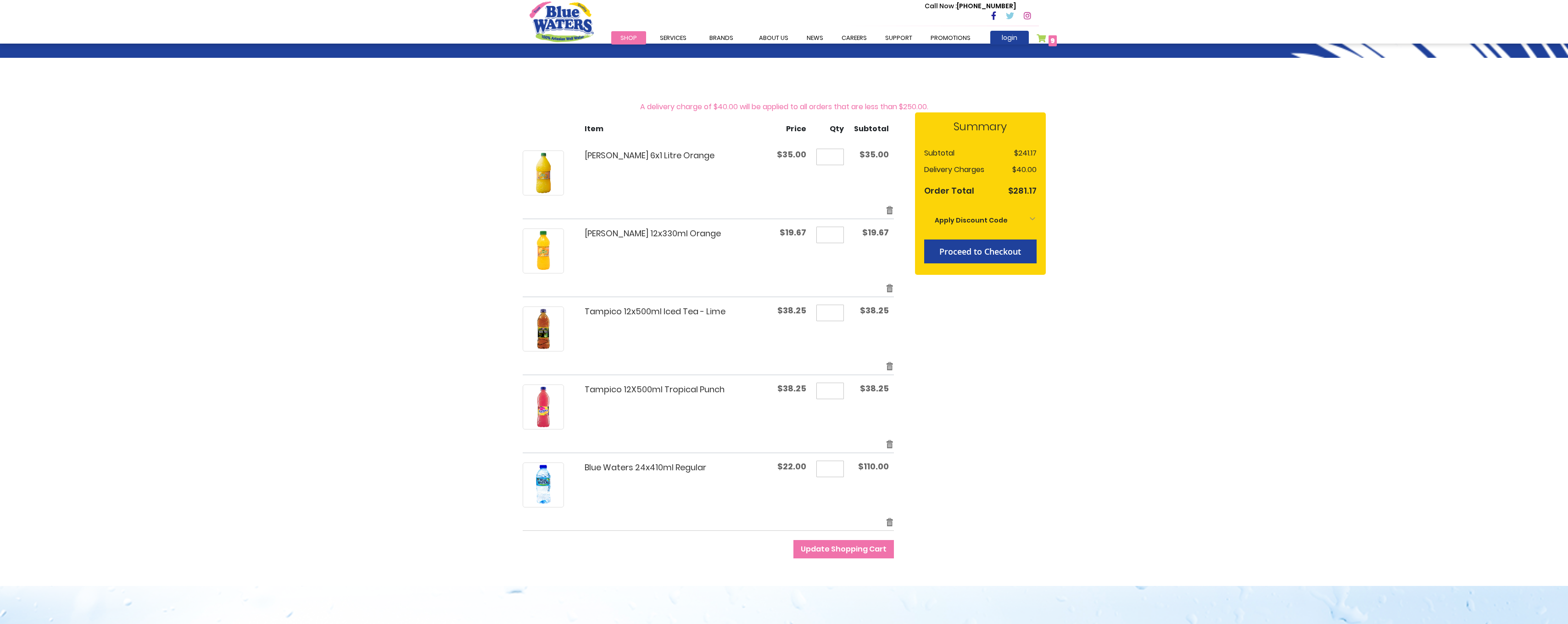
scroll to position [46, 0]
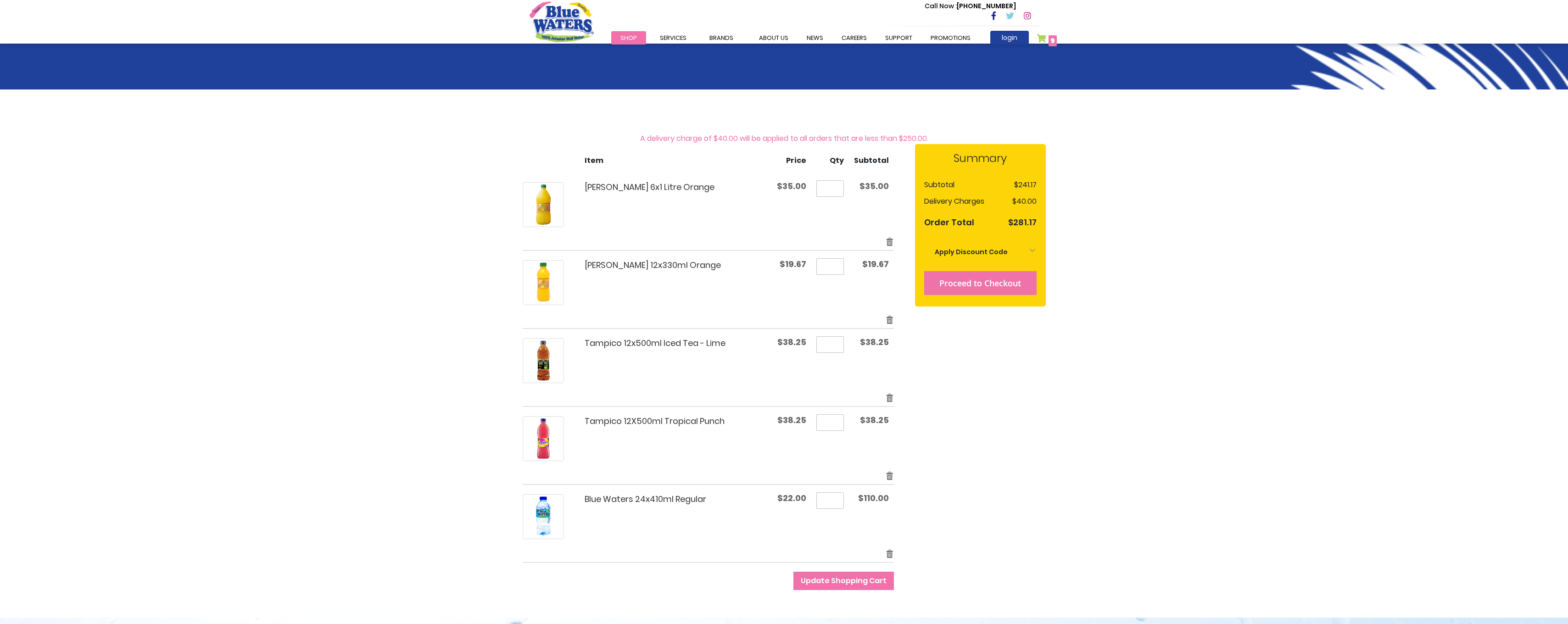
click at [988, 293] on button "Proceed to Checkout" at bounding box center [981, 283] width 112 height 24
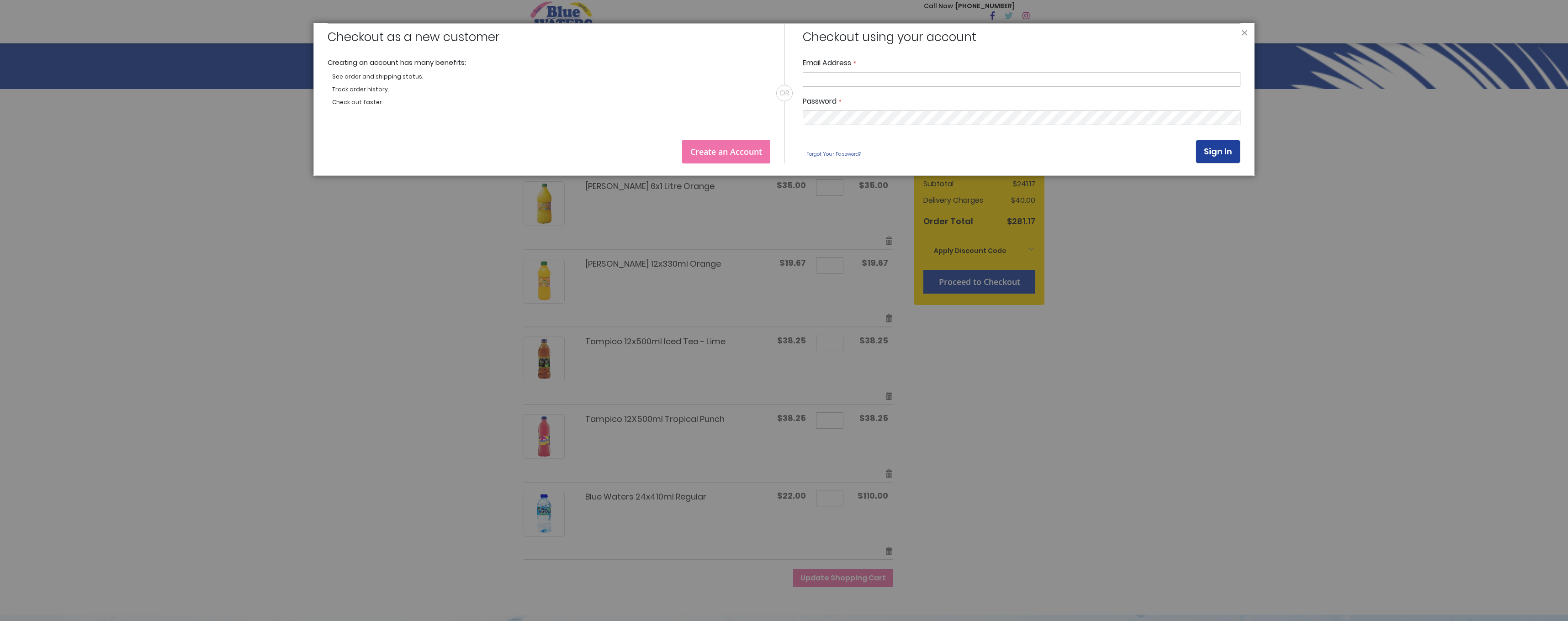
click at [1216, 255] on div at bounding box center [784, 310] width 1568 height 621
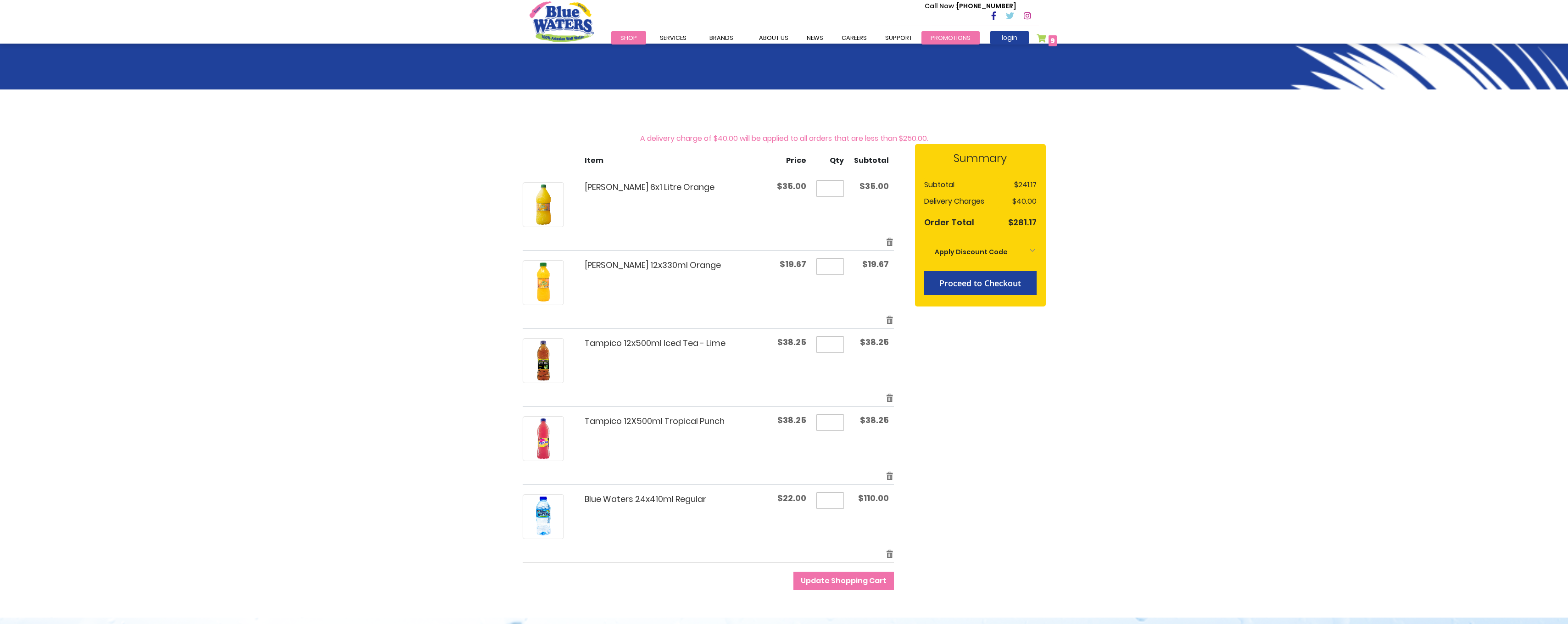
click at [921, 39] on link "Promotions" at bounding box center [950, 38] width 58 height 13
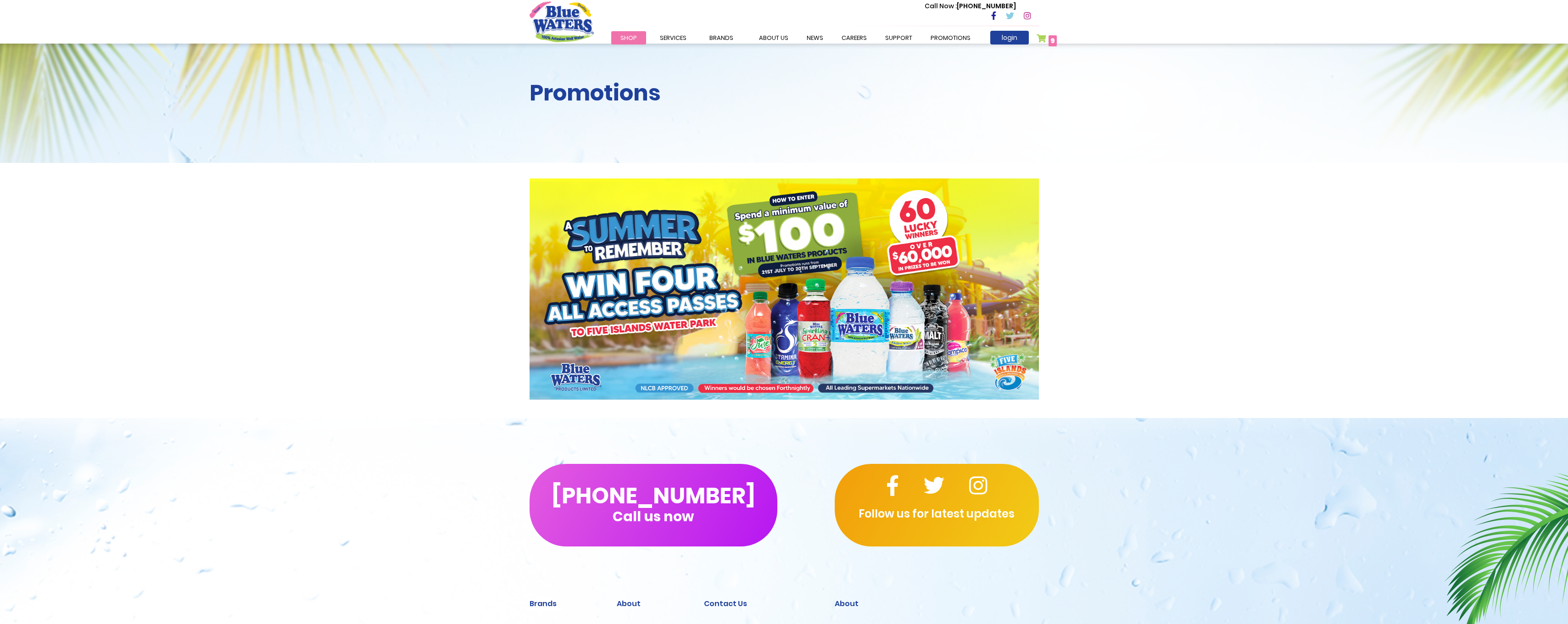
click at [1049, 42] on span "9 9 items" at bounding box center [1053, 41] width 9 height 11
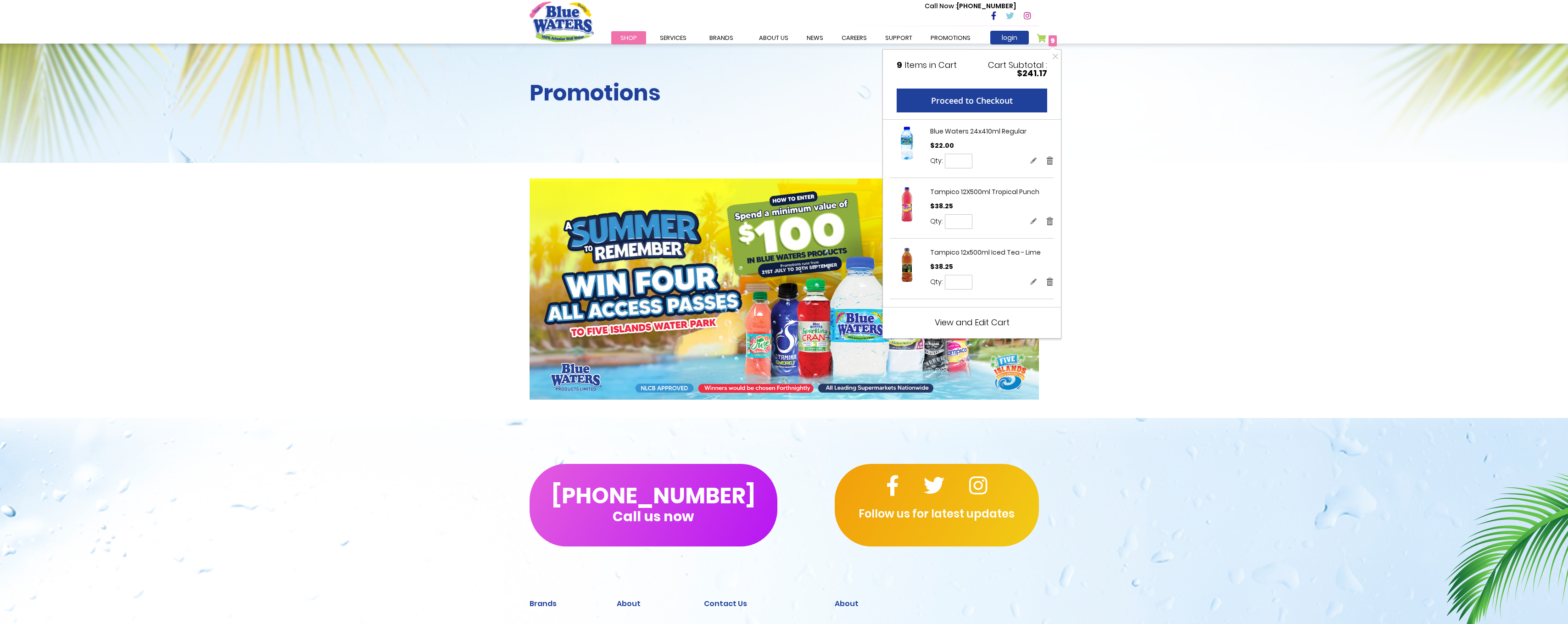
click at [1014, 328] on div "My Cart 9 Close 9 Items in Cart Cart Subtotal $241.17 Proceed to Checkout Recen…" at bounding box center [971, 194] width 179 height 290
click at [990, 317] on span "View and Edit Cart" at bounding box center [972, 322] width 75 height 12
